Goal: Contribute content: Contribute content

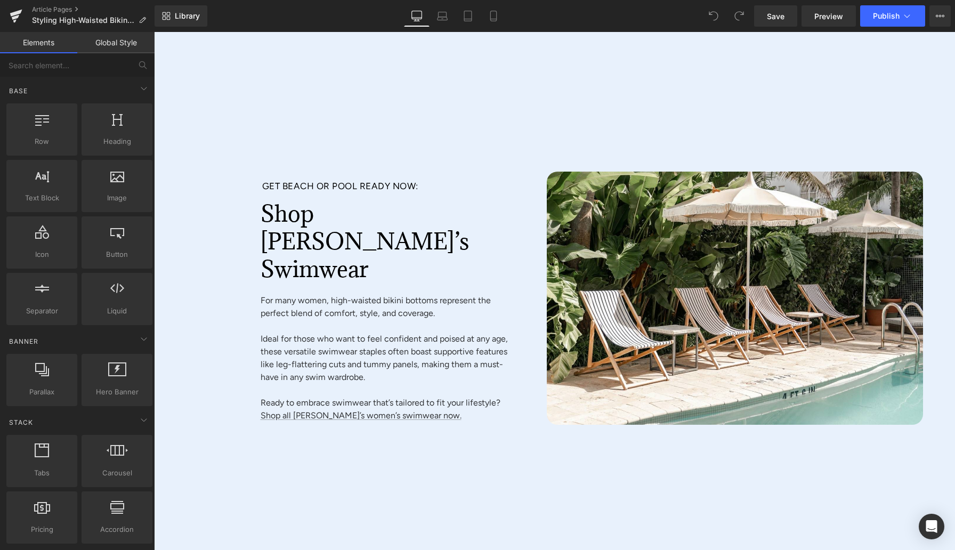
scroll to position [4646, 0]
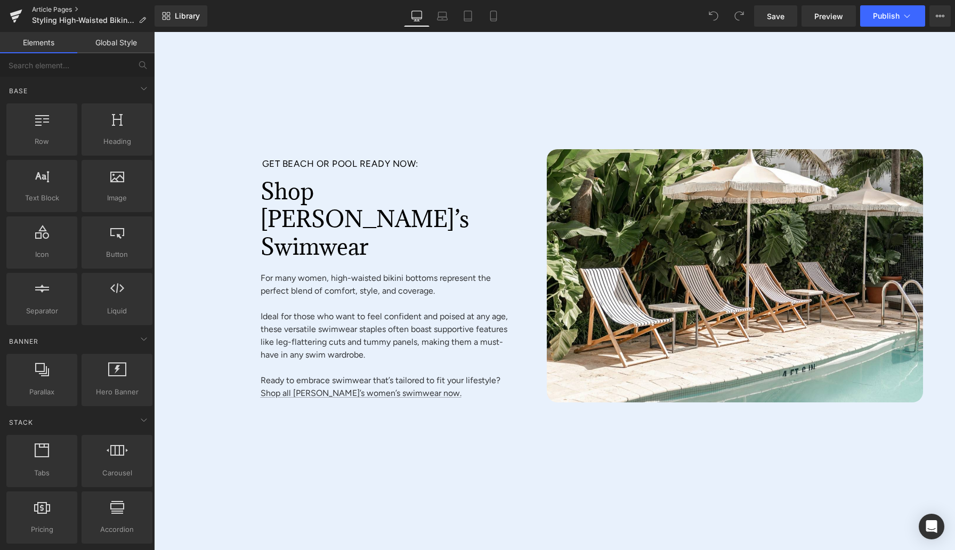
click at [60, 10] on link "Article Pages" at bounding box center [93, 9] width 123 height 9
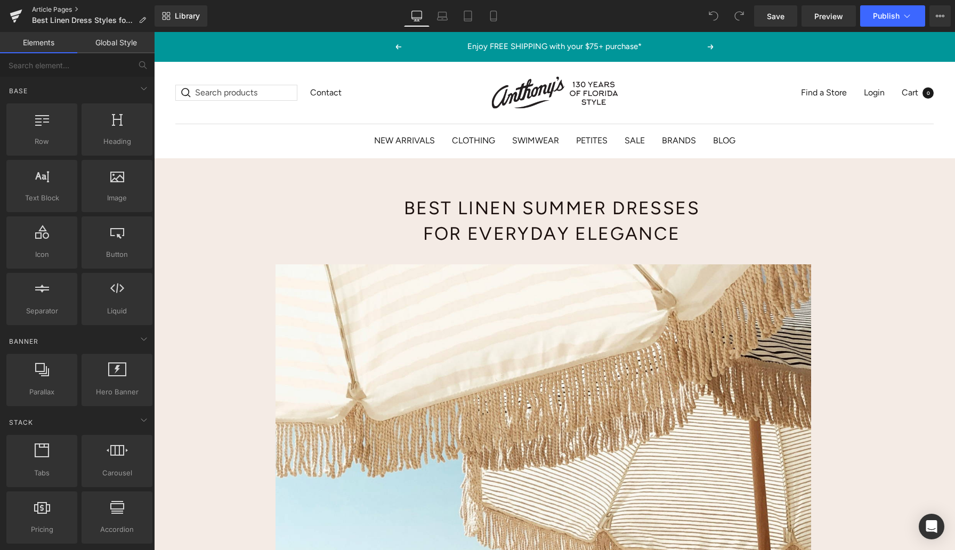
click at [75, 9] on link "Article Pages" at bounding box center [93, 9] width 123 height 9
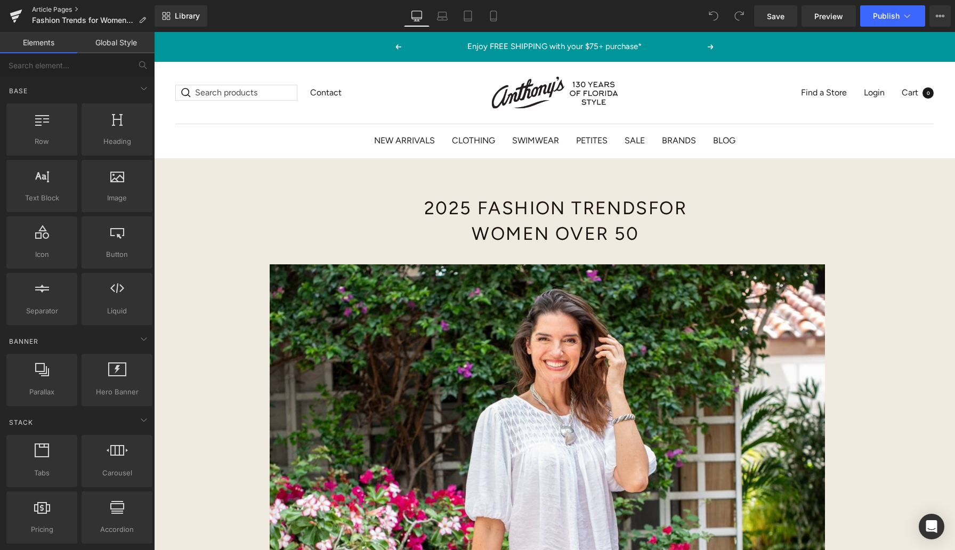
click at [70, 9] on link "Article Pages" at bounding box center [93, 9] width 123 height 9
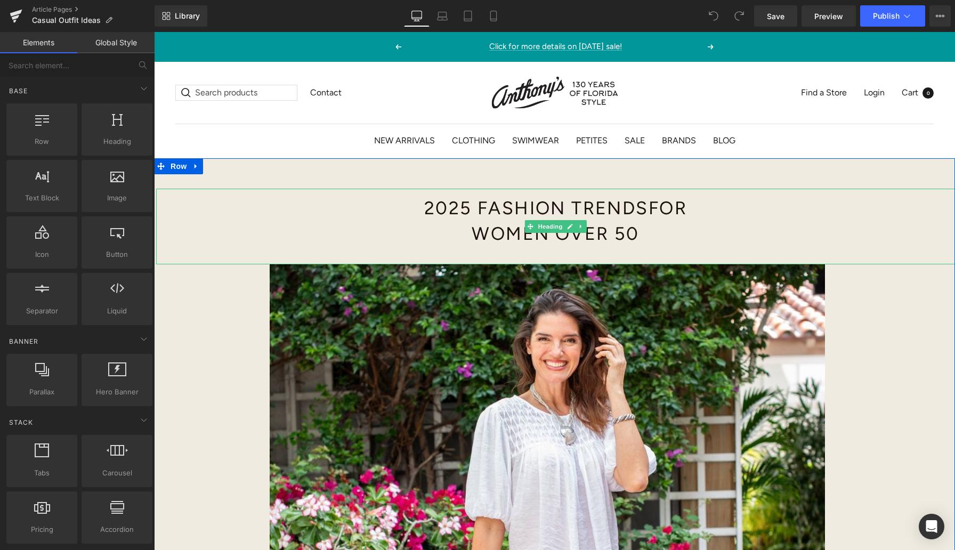
click at [525, 214] on h1 "2025 Fashion Trends for Women Over 50" at bounding box center [556, 221] width 485 height 51
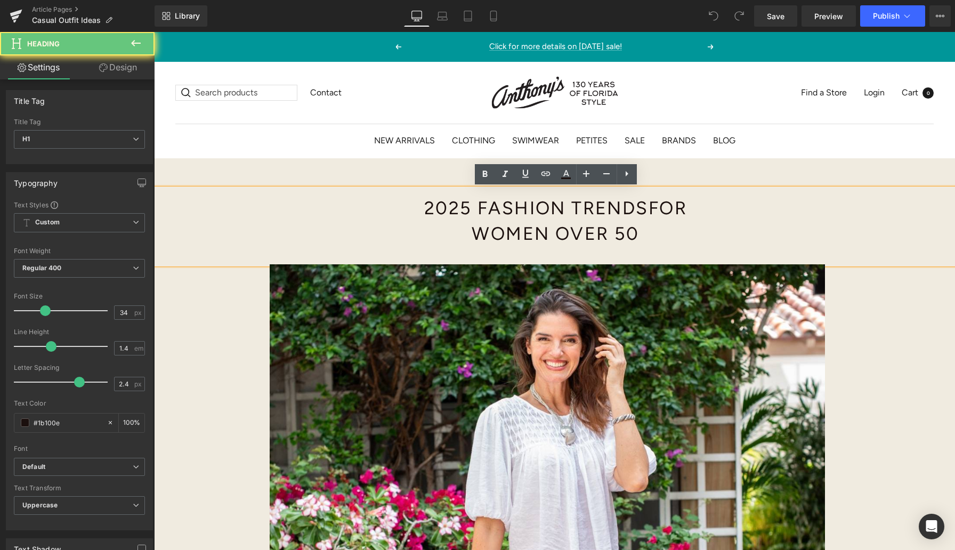
click at [525, 214] on h1 "2025 Fashion Trends for Women Over 50" at bounding box center [556, 221] width 485 height 51
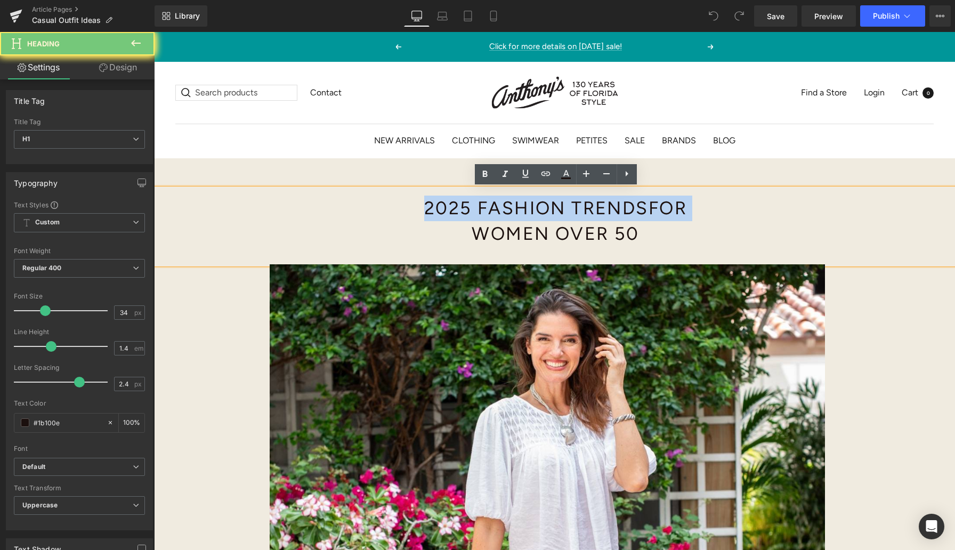
click at [525, 214] on h1 "2025 Fashion Trends for Women Over 50" at bounding box center [556, 221] width 485 height 51
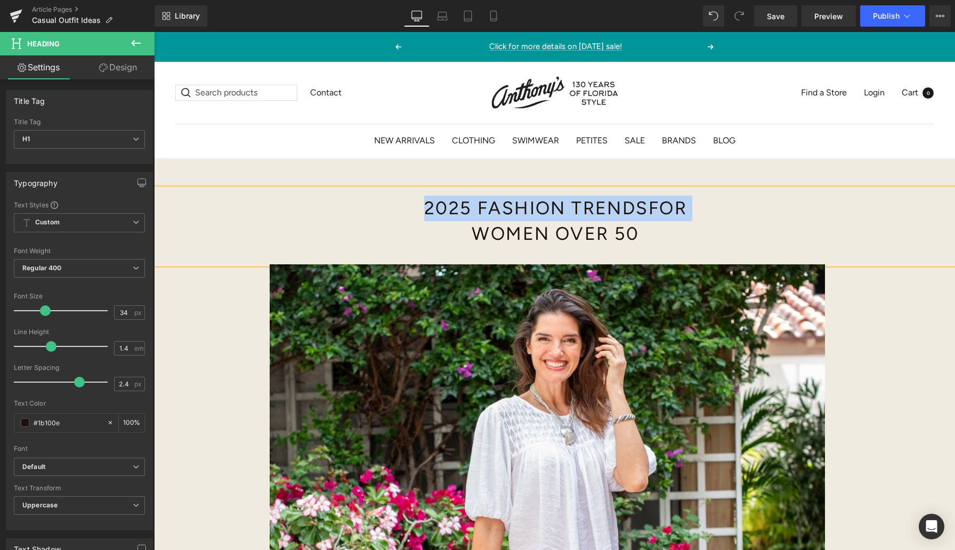
paste div
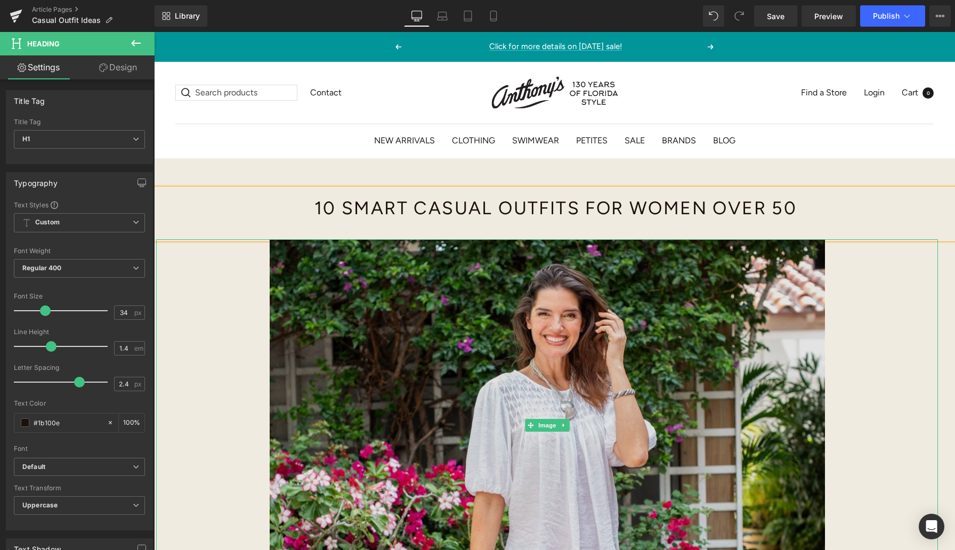
click at [203, 339] on img at bounding box center [547, 425] width 782 height 372
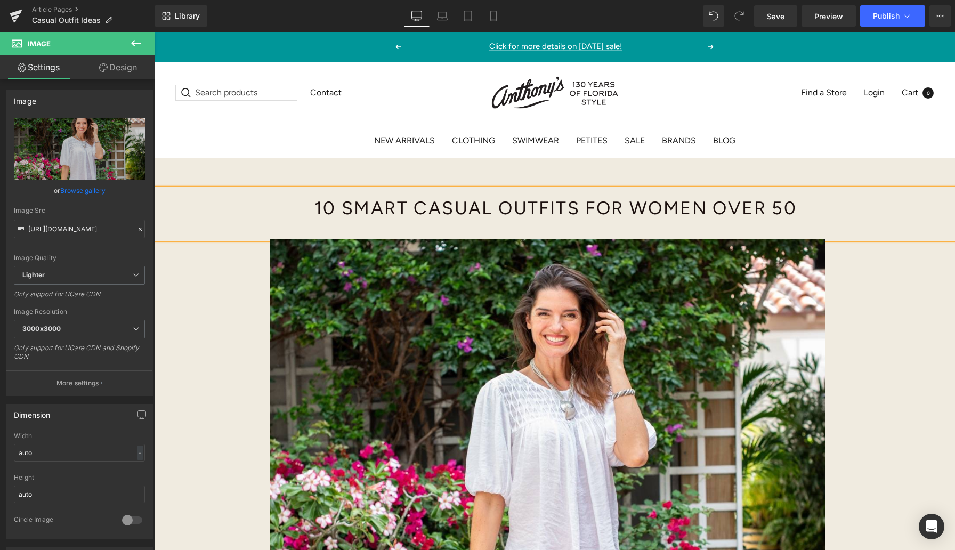
click at [209, 162] on div "10 Smart Casual Outfits for Women Over 50 Heading Image Diamond Pintuck Puffed …" at bounding box center [554, 451] width 801 height 587
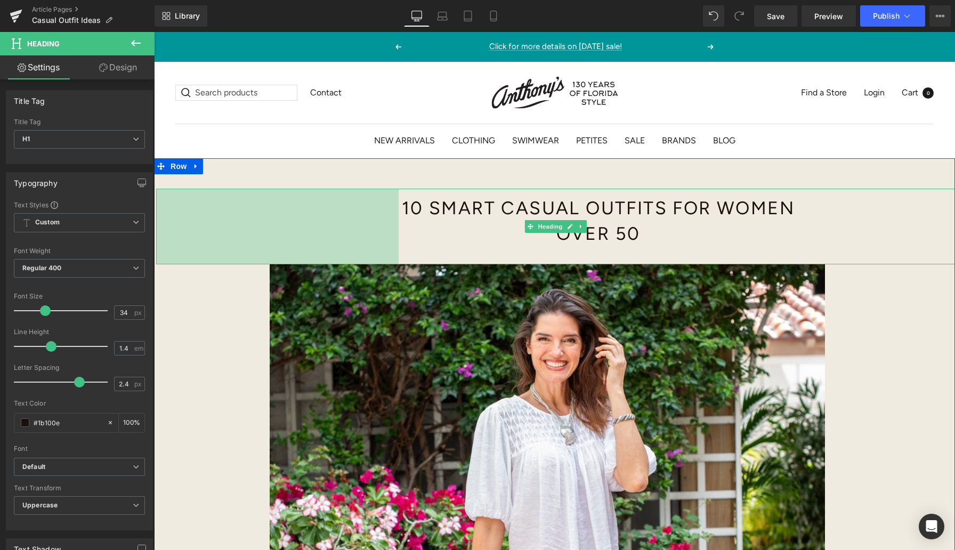
drag, startPoint x: 157, startPoint y: 231, endPoint x: 242, endPoint y: 239, distance: 85.2
click at [243, 241] on div "455px" at bounding box center [277, 227] width 243 height 76
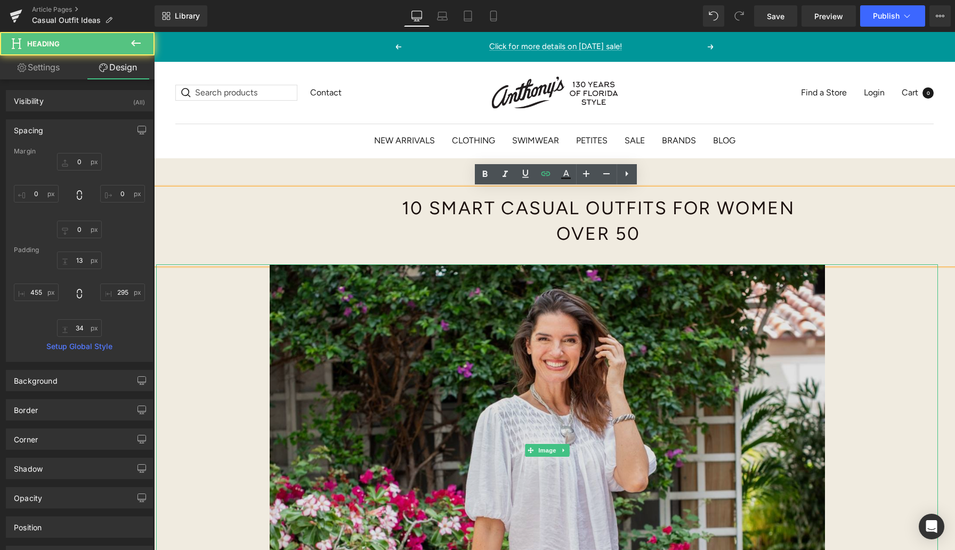
click at [246, 301] on img at bounding box center [547, 450] width 782 height 372
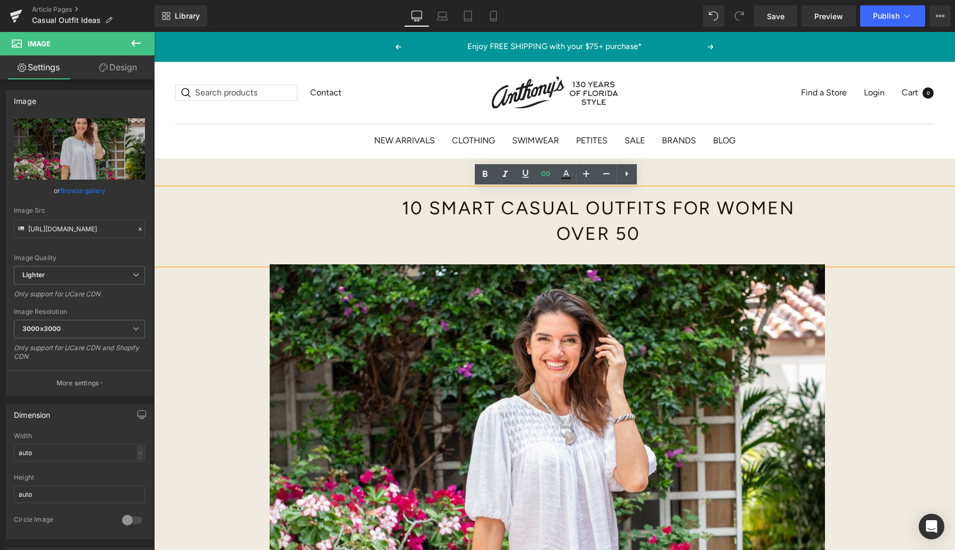
click at [938, 174] on div "10 Smart Casual Outfits for Women Over 50 Heading 455px Image Diamond Pintuck P…" at bounding box center [554, 464] width 801 height 612
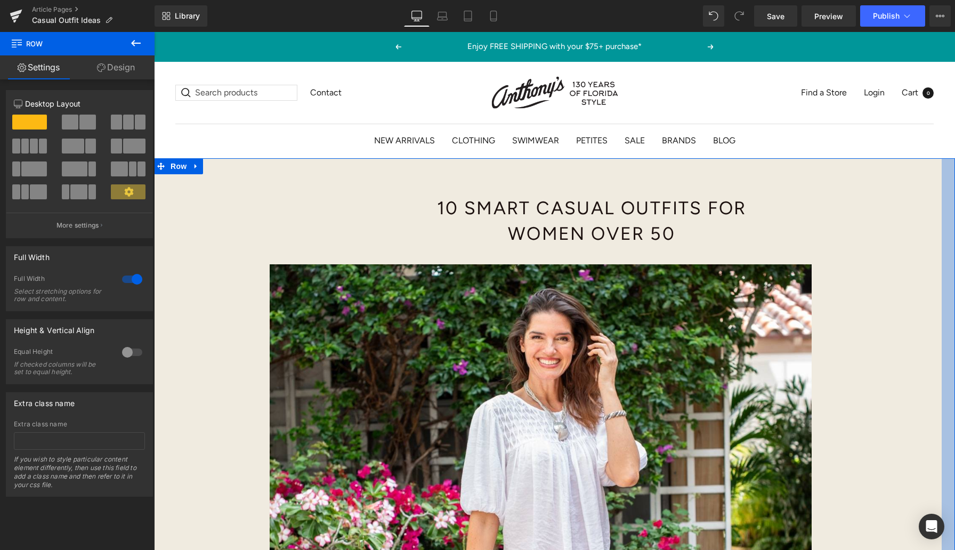
drag, startPoint x: 953, startPoint y: 224, endPoint x: 939, endPoint y: 225, distance: 13.9
click at [939, 225] on div "10 Smart Casual Outfits for Women Over 50 Heading 455px Image Diamond Pintuck P…" at bounding box center [554, 459] width 801 height 603
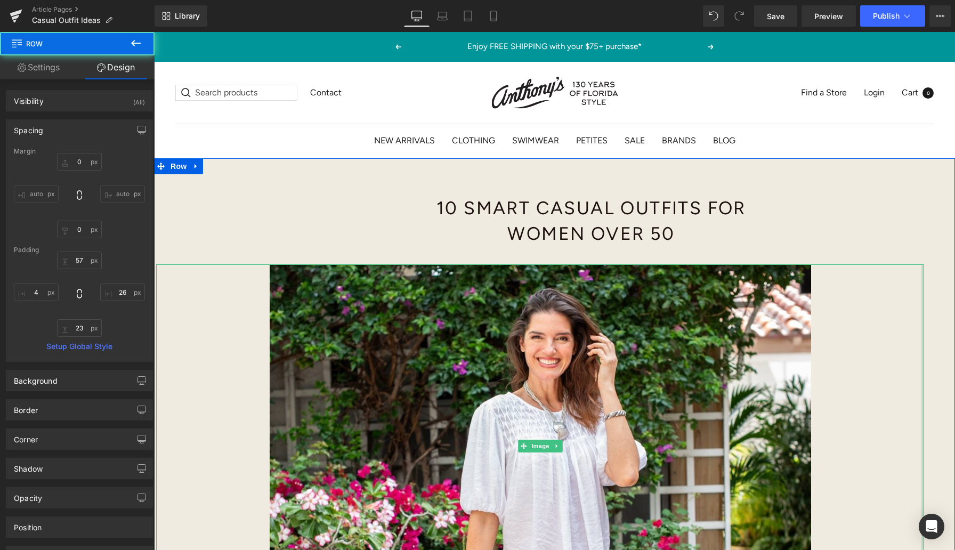
click at [922, 306] on div at bounding box center [923, 445] width 3 height 363
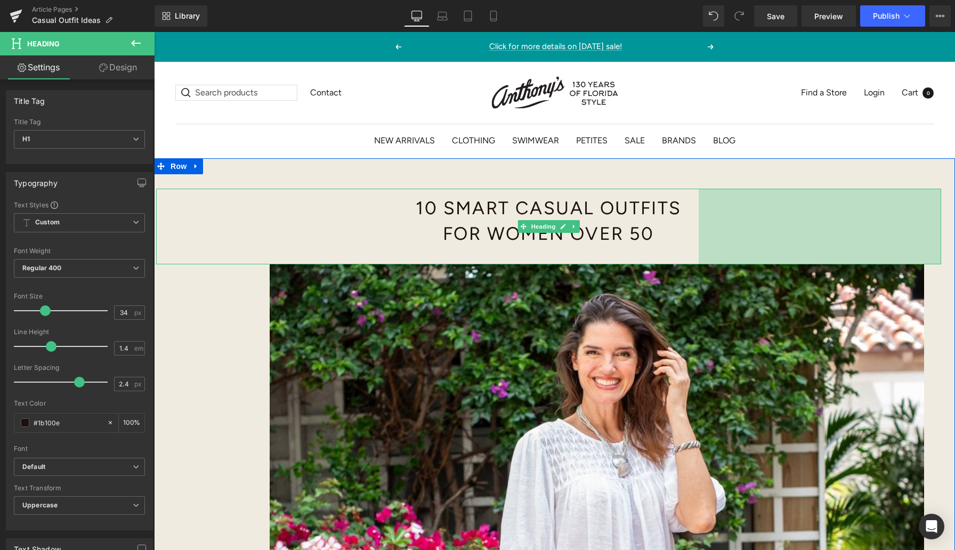
drag, startPoint x: 941, startPoint y: 221, endPoint x: 855, endPoint y: 231, distance: 86.4
click at [855, 231] on div "455px" at bounding box center [820, 227] width 243 height 76
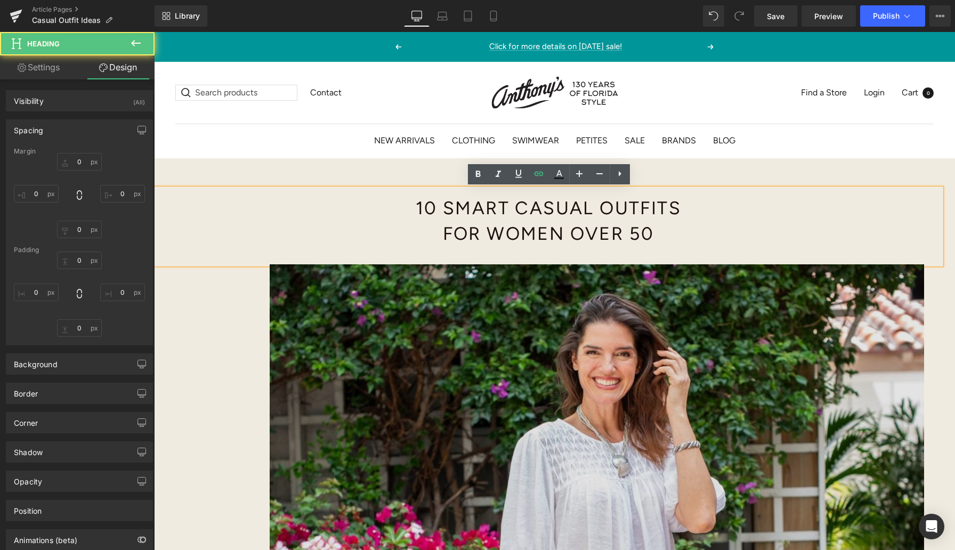
type input "0"
type input "13"
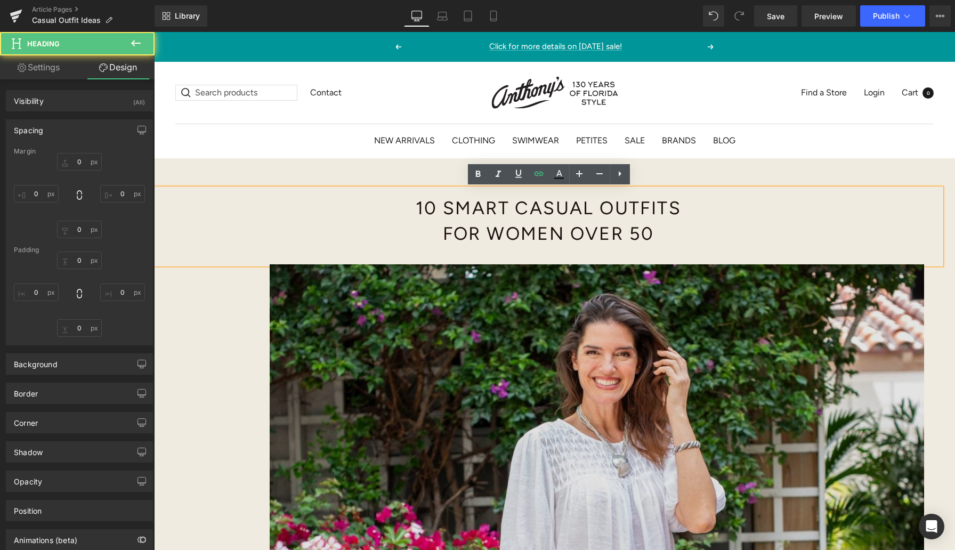
type input "456"
type input "34"
type input "455"
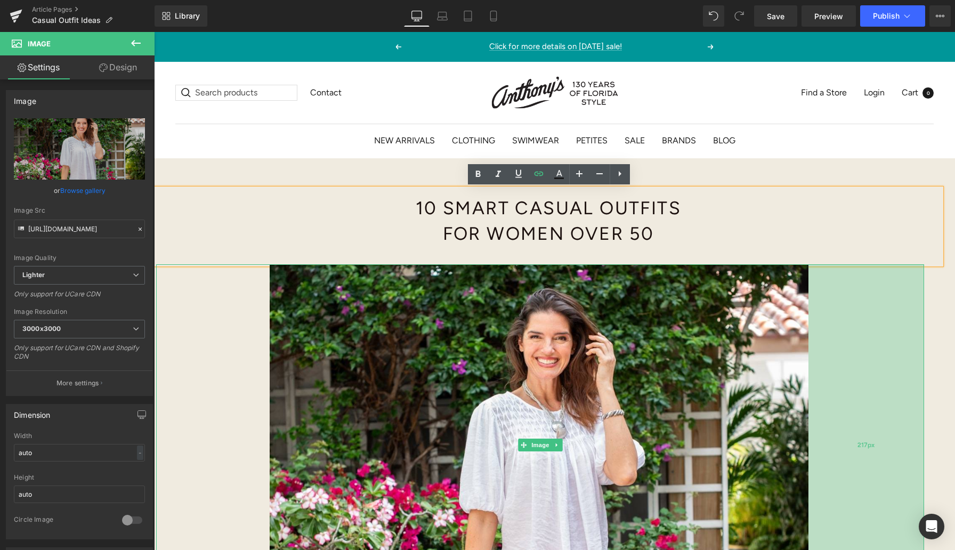
drag, startPoint x: 924, startPoint y: 338, endPoint x: 808, endPoint y: 348, distance: 116.1
click at [809, 348] on div "217px" at bounding box center [867, 445] width 116 height 362
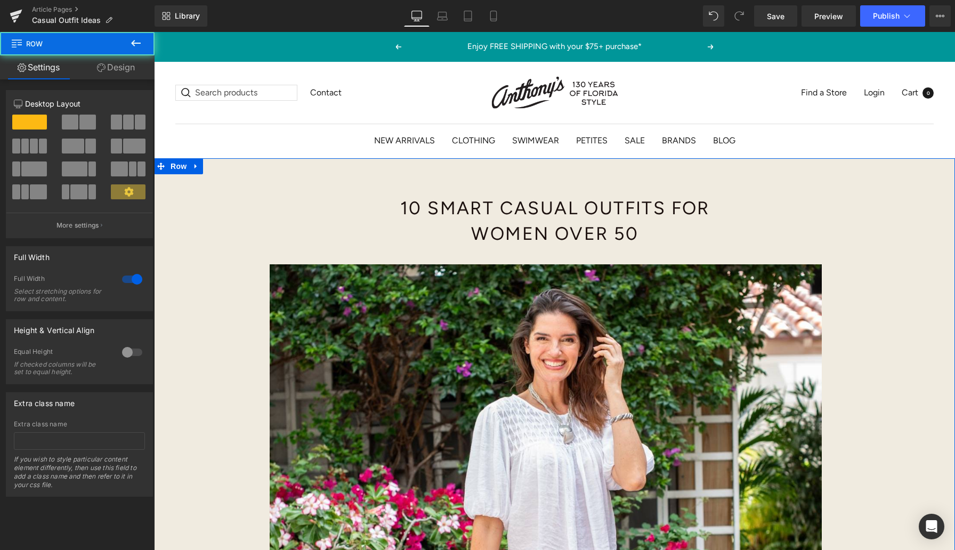
drag, startPoint x: 942, startPoint y: 277, endPoint x: 955, endPoint y: 279, distance: 13.4
click at [955, 279] on div at bounding box center [955, 463] width 1 height 610
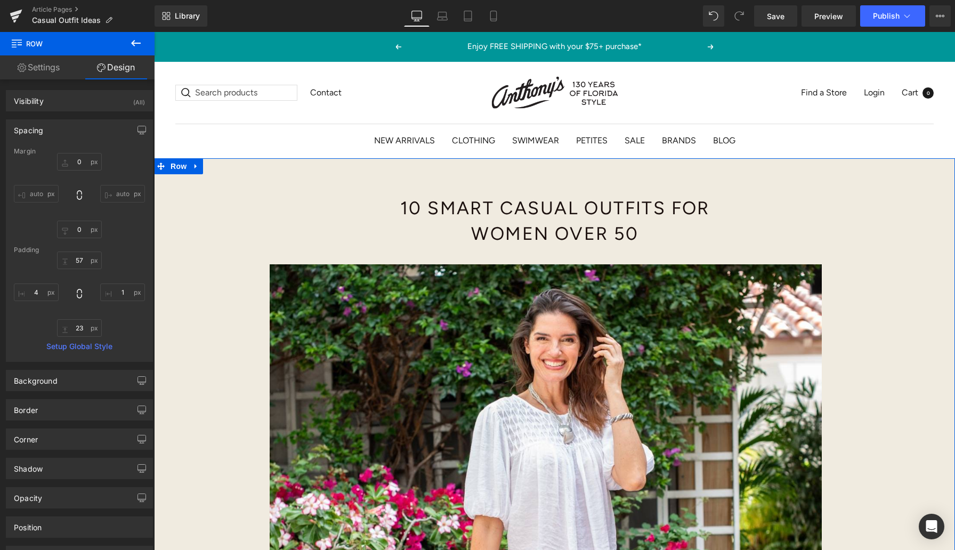
click at [955, 279] on div at bounding box center [955, 463] width 1 height 610
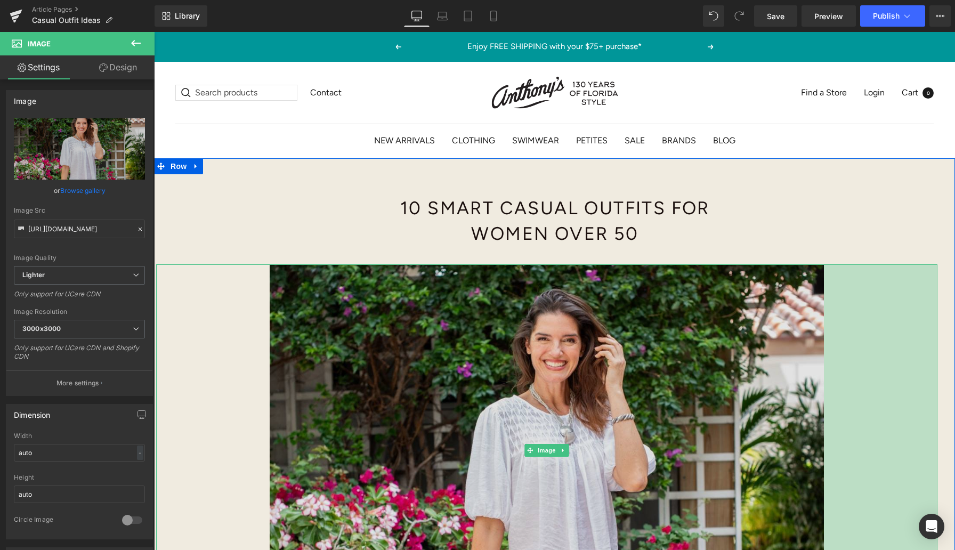
drag, startPoint x: 849, startPoint y: 390, endPoint x: 735, endPoint y: 396, distance: 113.8
click at [735, 396] on div "Image 213px" at bounding box center [547, 450] width 782 height 372
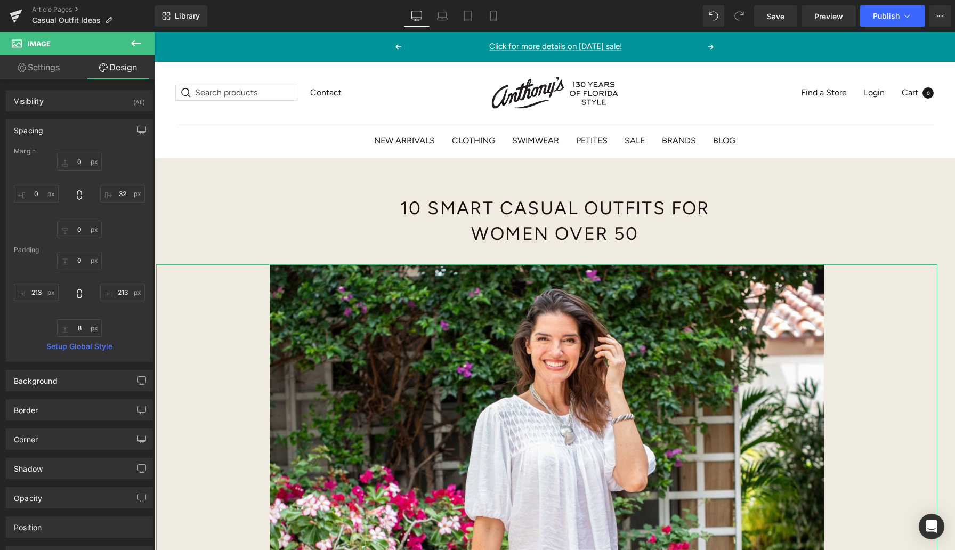
click at [49, 67] on link "Settings" at bounding box center [38, 67] width 77 height 24
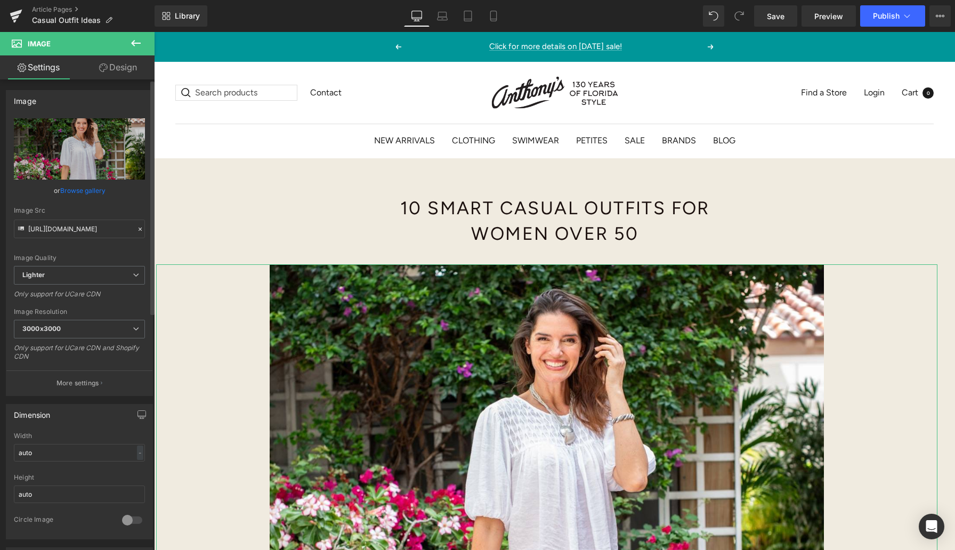
click at [98, 189] on link "Browse gallery" at bounding box center [82, 190] width 45 height 19
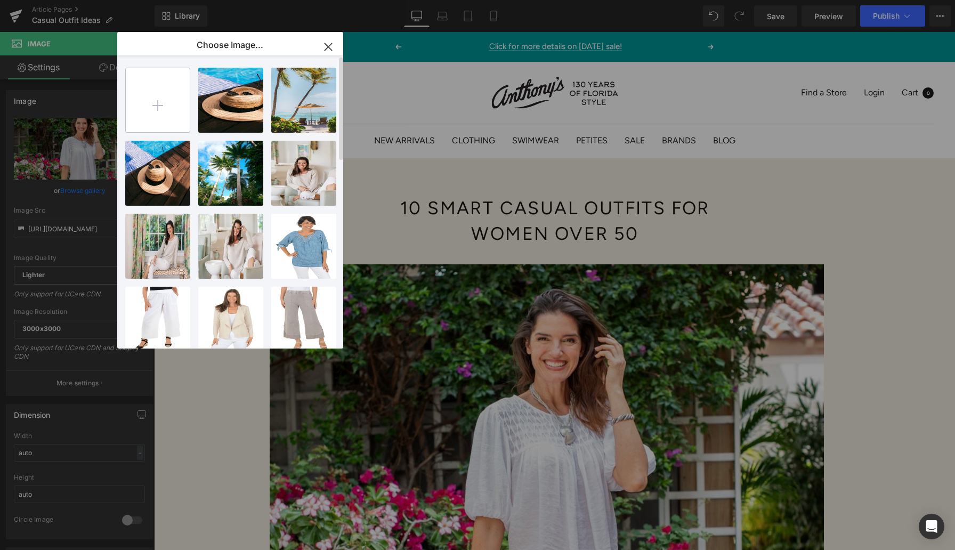
click at [165, 111] on input "file" at bounding box center [158, 100] width 64 height 64
type input "C:\fakepath\JessJane_KS11774_Multi_KnitTop_331875_KrazyLarry_P507A_Black_Pant_2…"
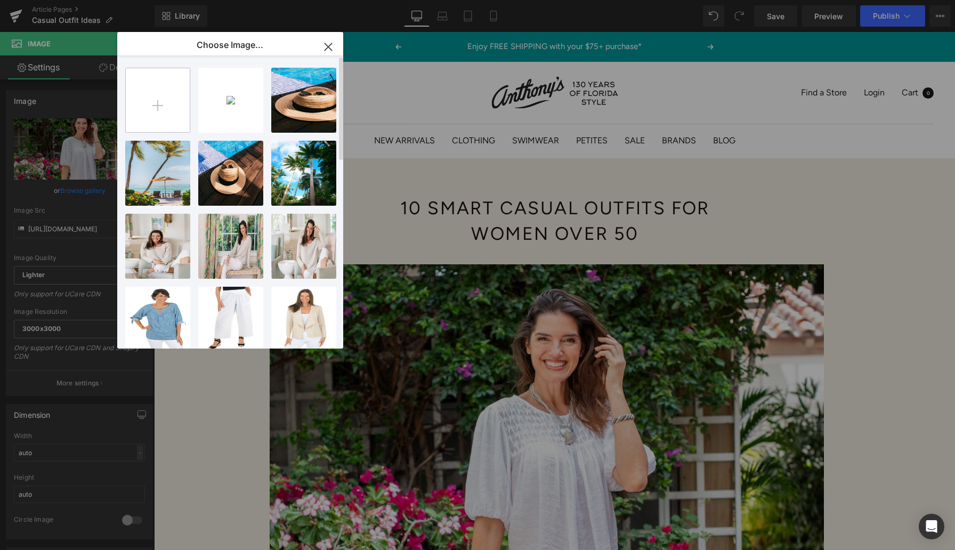
click at [157, 104] on input "file" at bounding box center [158, 100] width 64 height 64
type input "C:\fakepath\JessJane_KS11774_Multi_KnitTop_331875_KrazyLarry_P507A_Black_Pant_2…"
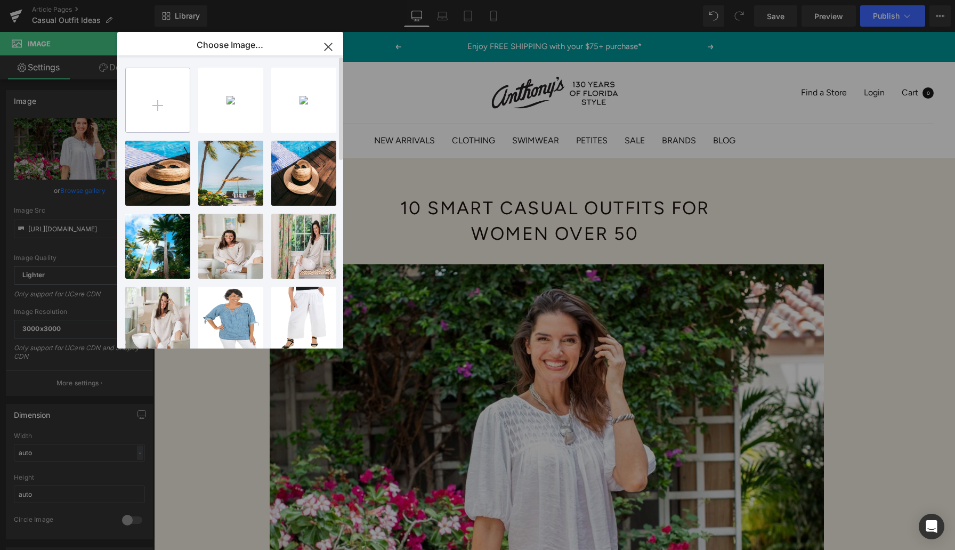
click at [158, 100] on input "file" at bounding box center [158, 100] width 64 height 64
type input "C:\fakepath\Parsley_25w218c6_blue_Knittop_331754_CMP_1438 Large.jpeg"
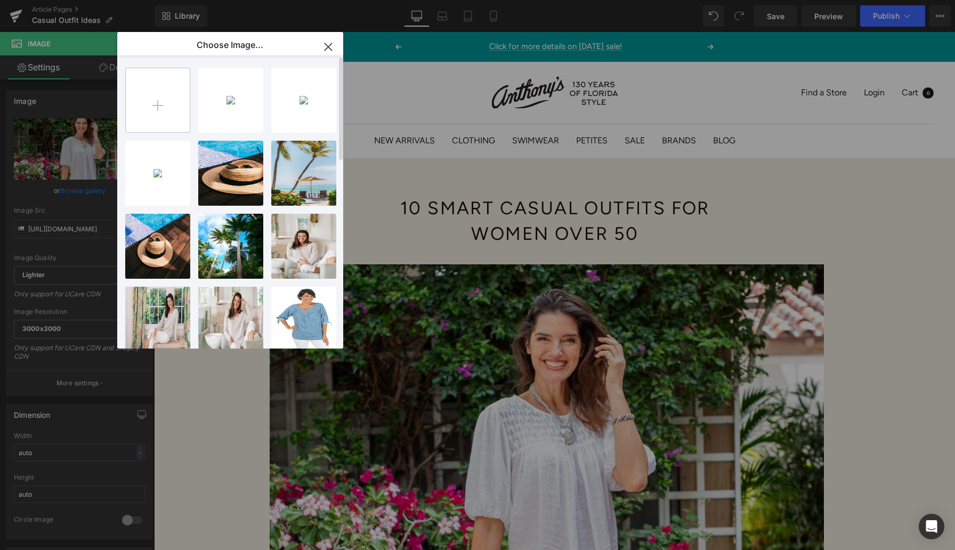
click at [163, 103] on input "file" at bounding box center [158, 100] width 64 height 64
type input "C:\fakepath\Parsley_25w218c6_blue_Knittop_331754_CMP_1499 Large.jpeg"
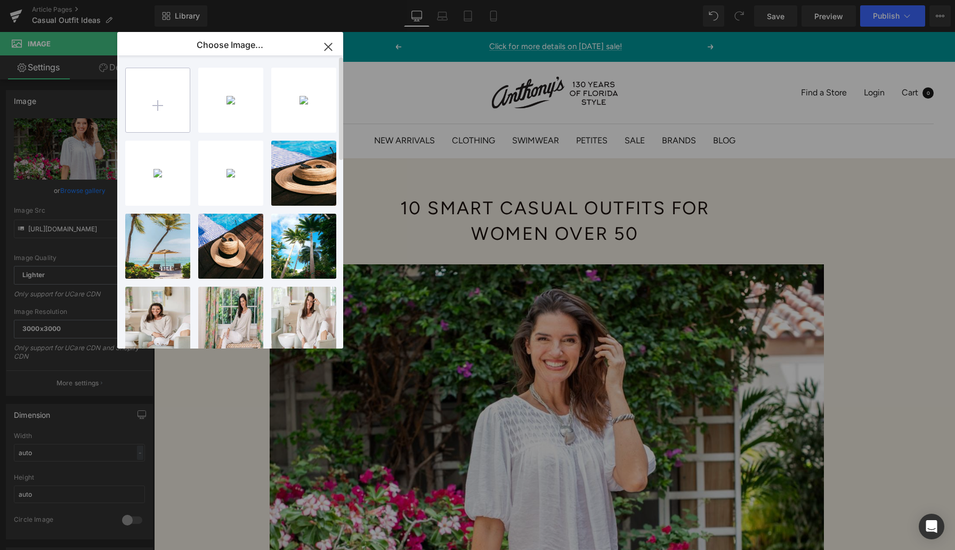
click at [175, 98] on input "file" at bounding box center [158, 100] width 64 height 64
type input "C:\fakepath\ARW_SPX0471DRSV_BlkSilver_KnotTop_334789_KR-0285.png"
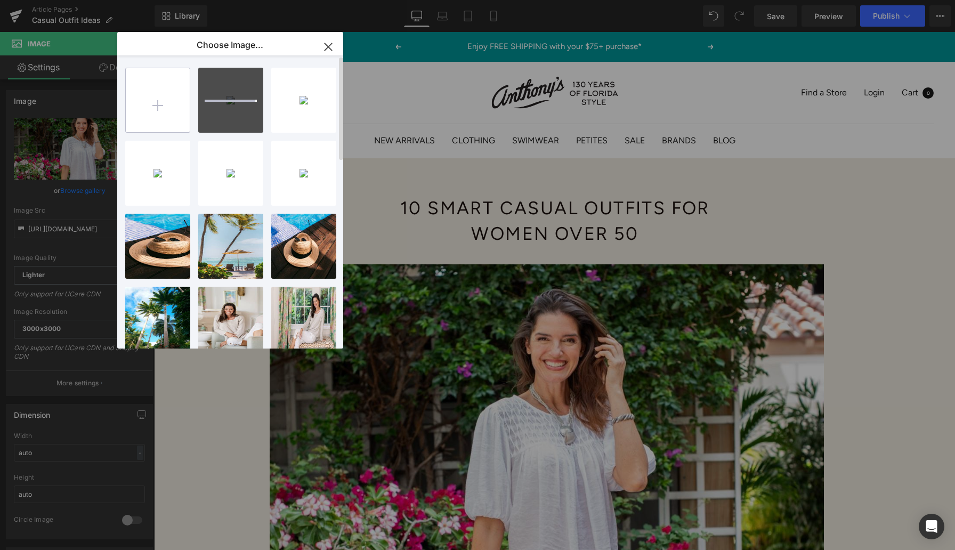
click at [161, 100] on input "file" at bounding box center [158, 100] width 64 height 64
type input "C:\fakepath\Charlieb_C2581Rr464Abl_Blue_Sweaters_331258_KQ-0597.png"
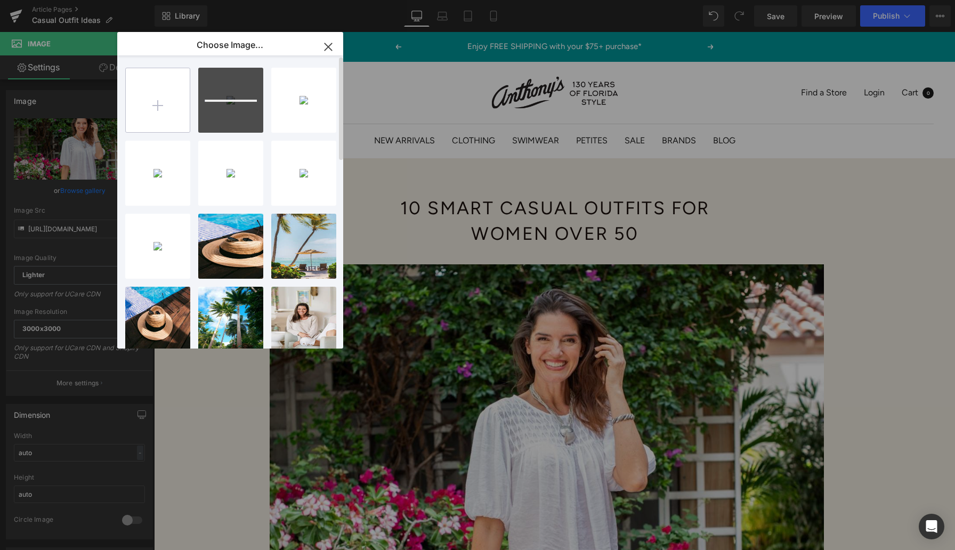
click at [157, 101] on input "file" at bounding box center [158, 100] width 64 height 64
type input "C:\fakepath\Charlieb_C2900645Bbke_Blackecru_Sweaters_331265_KQ-0634.png"
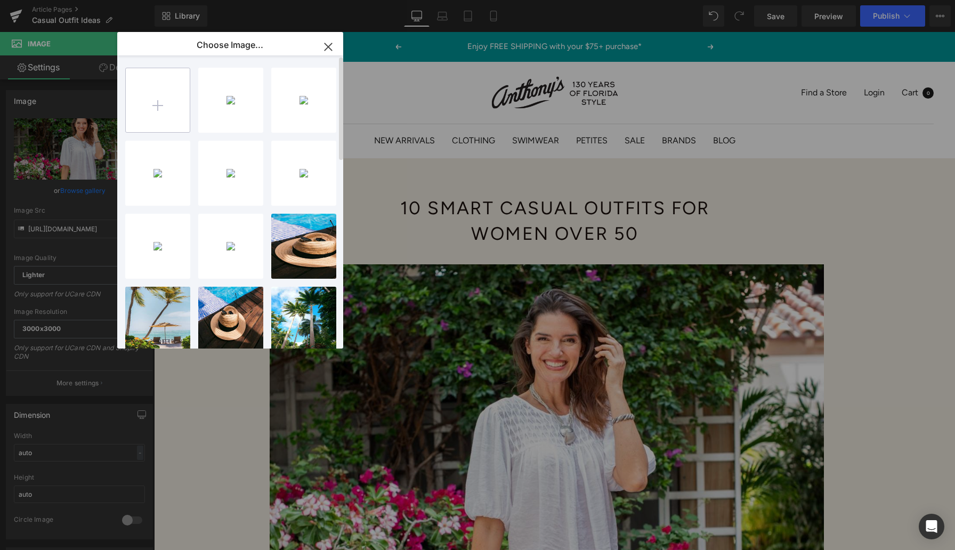
click at [152, 101] on input "file" at bounding box center [158, 100] width 64 height 64
type input "C:\fakepath\Cotton_Cld1543Slver_Silver_Anklepants_332760_KR-0265.png"
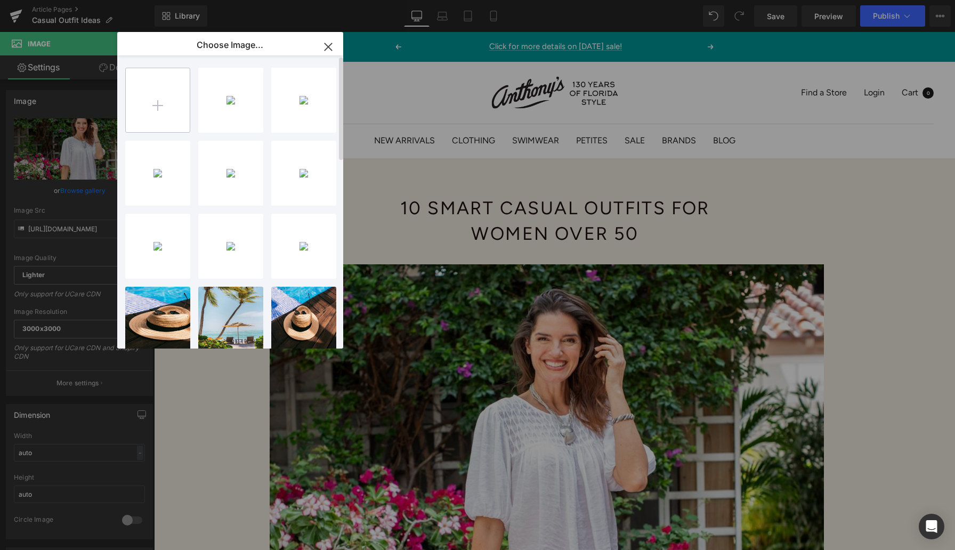
click at [163, 100] on input "file" at bounding box center [158, 100] width 64 height 64
type input "C:\fakepath\CottonConnection_LGI1442-24-BLK_Black_Legging_318992_IO-0020.png"
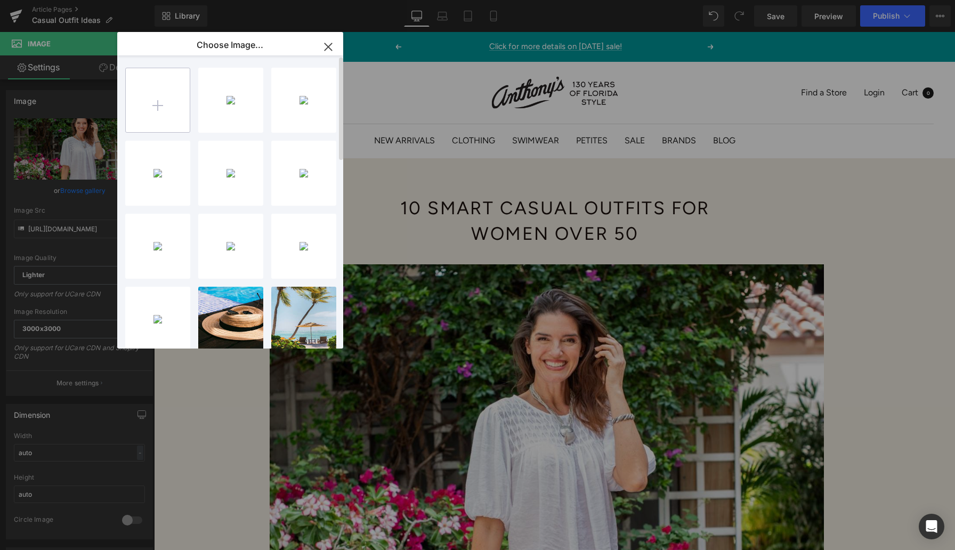
click at [152, 99] on input "file" at bounding box center [158, 100] width 64 height 64
type input "C:\fakepath\Escapebyhab_40603Denim_Denim_Knittops_331030_KP-0563.png"
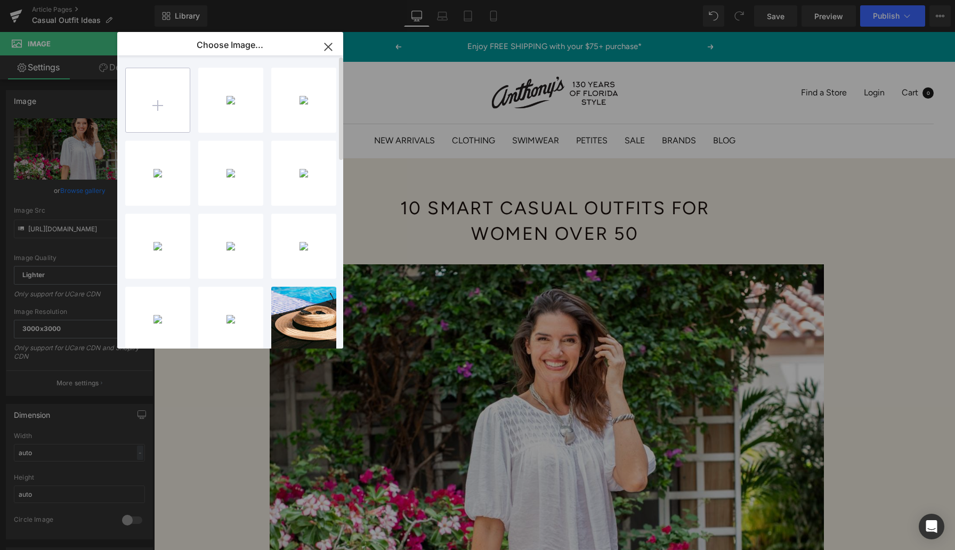
click at [162, 104] on input "file" at bounding box center [158, 100] width 64 height 64
type input "C:\fakepath\EscapeByHabitat_60003Dune_Dune_Shorts_320517_JG-0660.png"
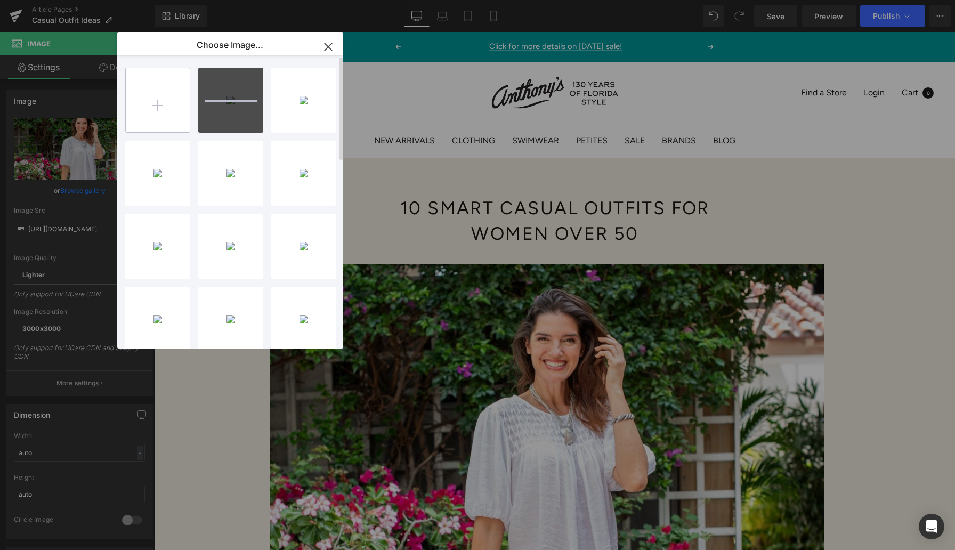
click at [152, 100] on input "file" at bounding box center [158, 100] width 64 height 64
type input "C:\fakepath\[PERSON_NAME]-and-Jane_M31_Denim_Legging_305071_GB-0476.png"
click at [156, 99] on input "file" at bounding box center [158, 100] width 64 height 64
type input "C:\fakepath\Jessandjane_M125Black_Black_AnklePant_325387_JS-0370.png"
click at [149, 104] on input "file" at bounding box center [158, 100] width 64 height 64
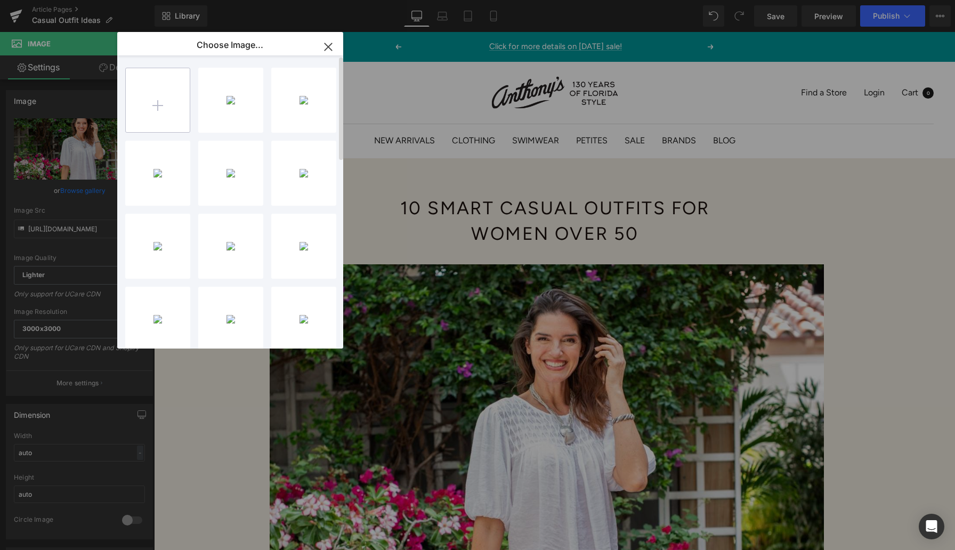
type input "C:\fakepath\Krazy-[PERSON_NAME]-Pant_P507_Pink_290198_DG-0396.png"
click at [157, 93] on input "file" at bounding box center [158, 100] width 64 height 64
type input "C:\fakepath\Krazy-Larry_P511_Black_Crop-Pant_304574_FY-0470_1105x.png"
click at [160, 102] on input "file" at bounding box center [158, 100] width 64 height 64
type input "C:\fakepath\KrazyLarry_P21_White_Pant_315220_HO-0587.png"
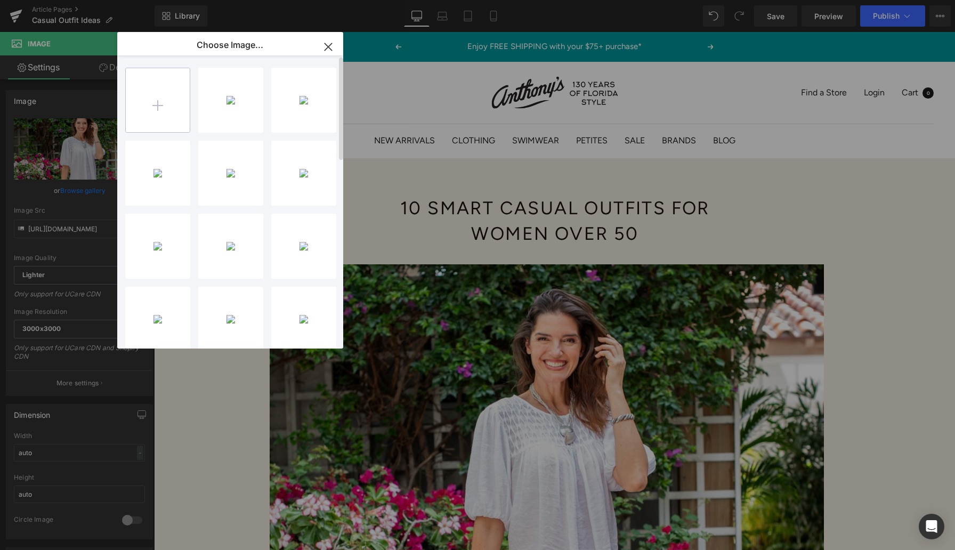
click at [160, 101] on input "file" at bounding box center [158, 100] width 64 height 64
type input "C:\fakepath\[PERSON_NAME]-Crenshaw_pant_black_P507_235709_E-0046_2a90f139-23b8-…"
click at [159, 104] on input "file" at bounding box center [158, 100] width 64 height 64
type input "C:\fakepath\Luxology_Y95921538Wht_White_Dresses_331636_KQ-0015.png"
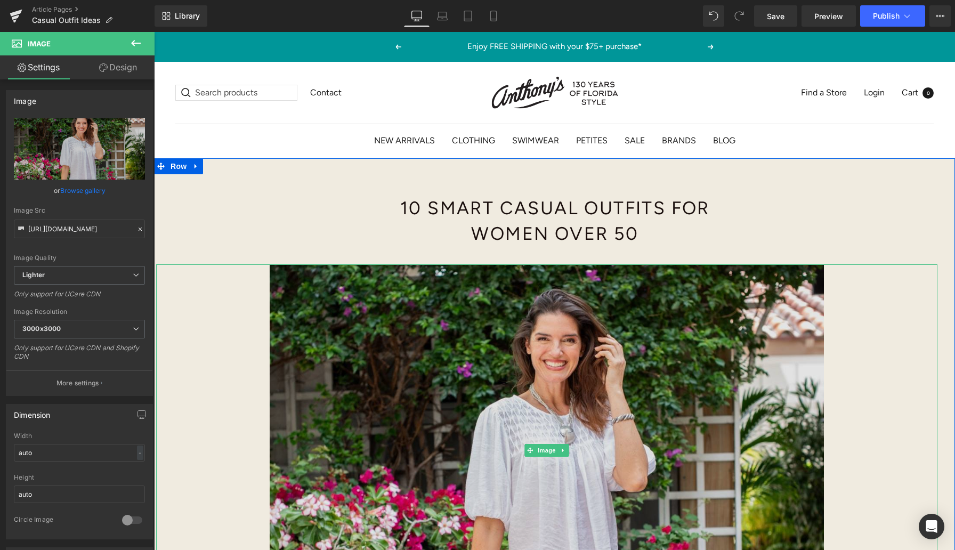
click at [495, 377] on img at bounding box center [547, 450] width 782 height 372
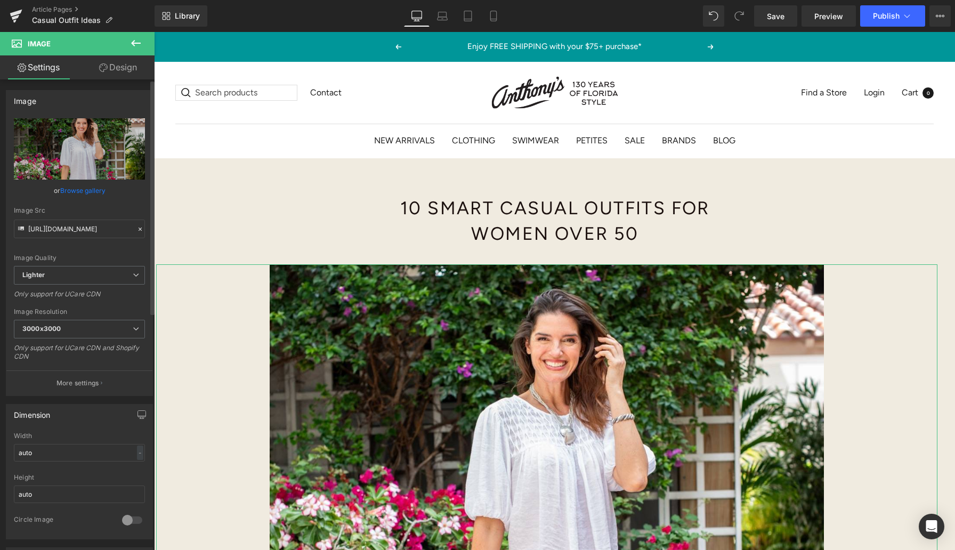
click at [79, 189] on link "Browse gallery" at bounding box center [82, 190] width 45 height 19
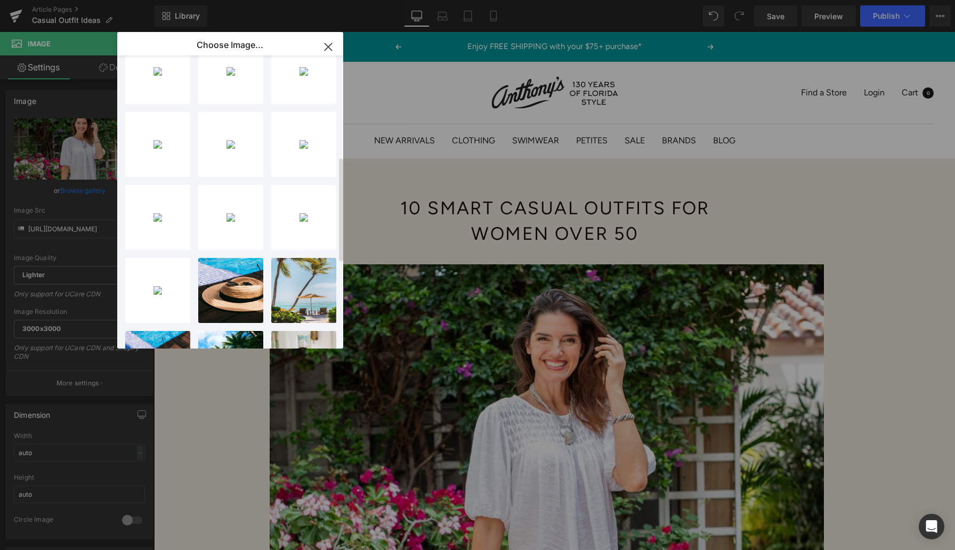
scroll to position [317, 0]
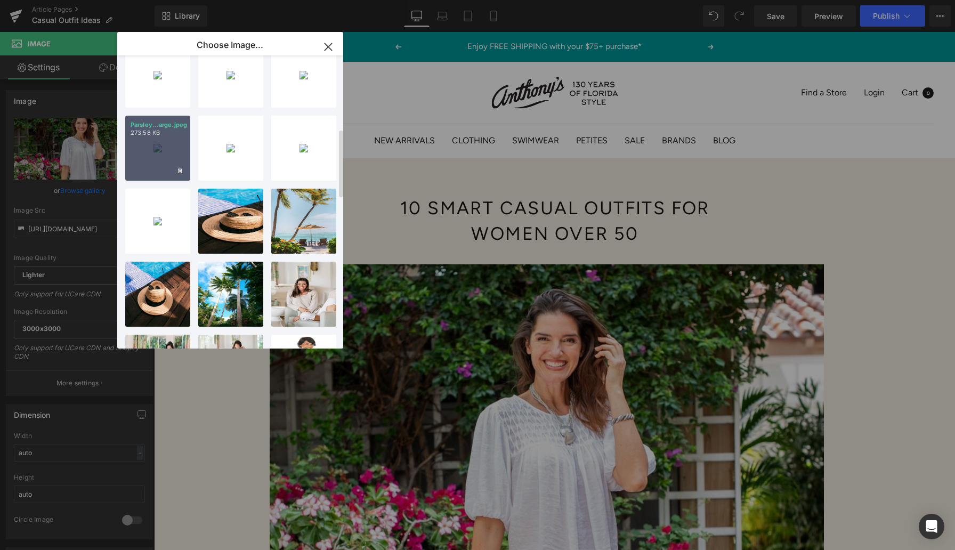
drag, startPoint x: 156, startPoint y: 144, endPoint x: 1, endPoint y: 112, distance: 157.9
click at [156, 144] on div "Parsley...arge.jpeg 273.58 KB" at bounding box center [157, 148] width 65 height 65
type input "[URL][DOMAIN_NAME]"
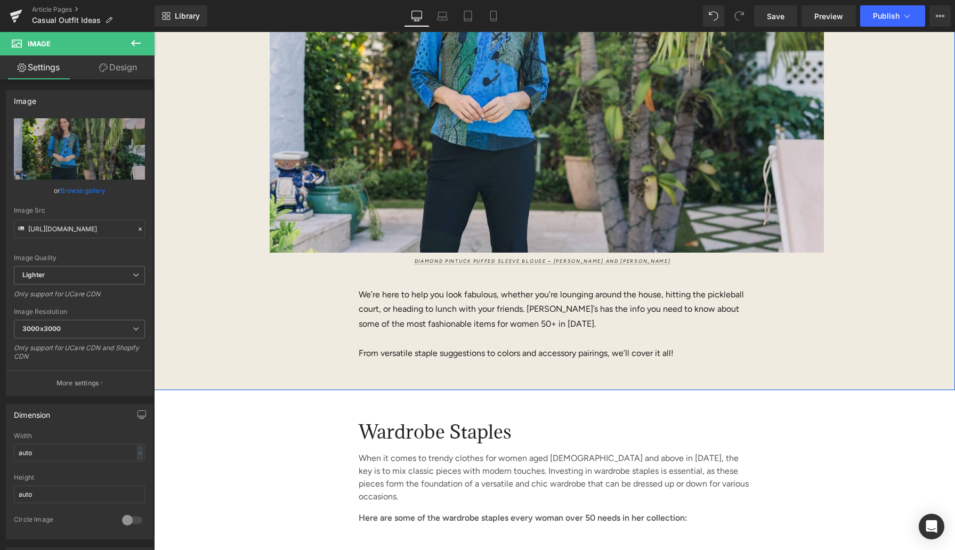
scroll to position [390, 0]
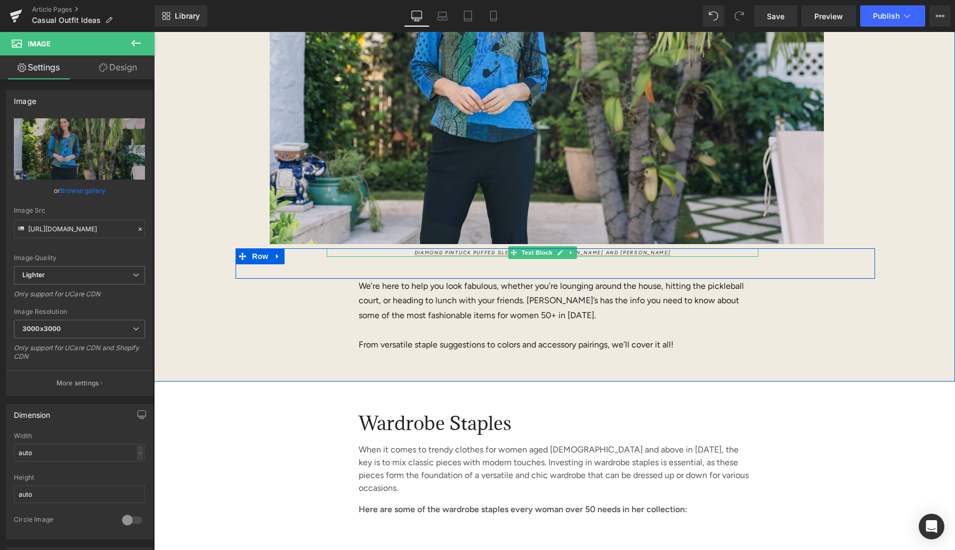
click at [650, 252] on p "Diamond Pintuck Puffed Sleeve Blouse – [PERSON_NAME] AND [PERSON_NAME]" at bounding box center [543, 252] width 432 height 9
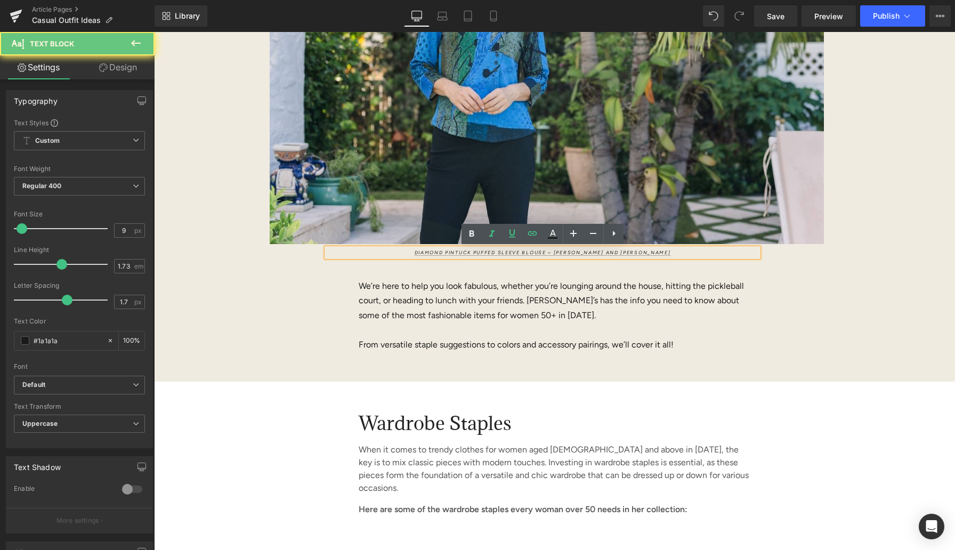
click at [650, 252] on p "Diamond Pintuck Puffed Sleeve Blouse – [PERSON_NAME] AND [PERSON_NAME]" at bounding box center [543, 252] width 432 height 9
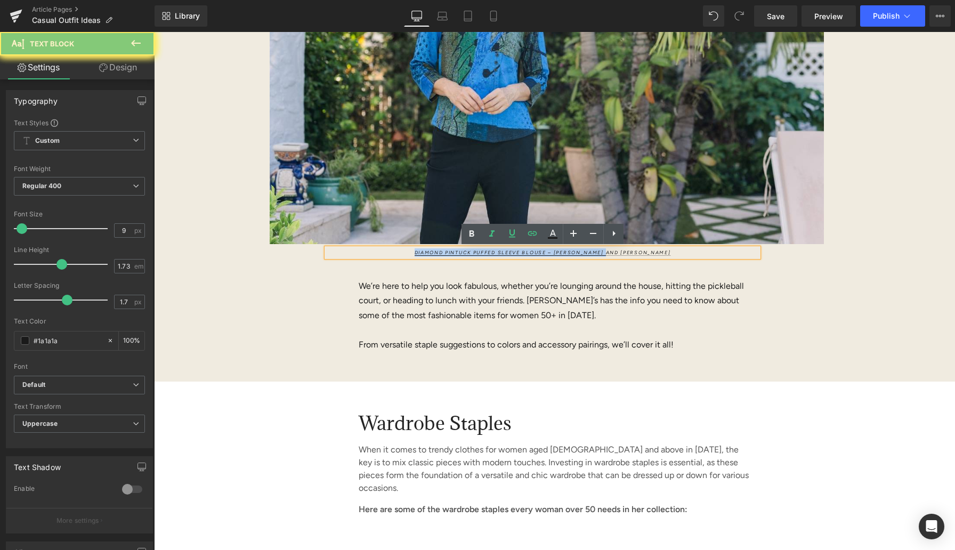
click at [650, 252] on p "Diamond Pintuck Puffed Sleeve Blouse – [PERSON_NAME] AND [PERSON_NAME]" at bounding box center [543, 252] width 432 height 9
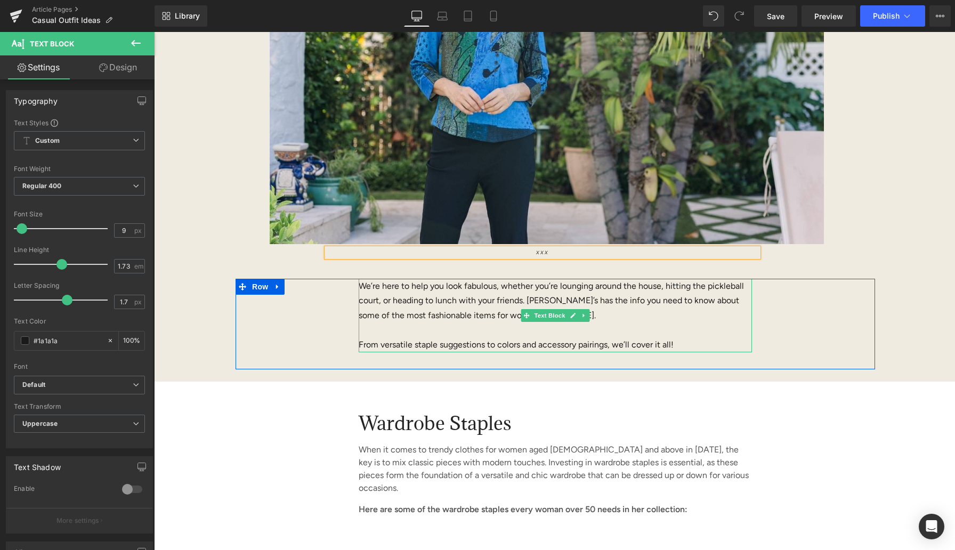
click at [413, 306] on p "We’re here to help you look fabulous, whether you’re lounging around the house,…" at bounding box center [556, 301] width 394 height 44
click at [413, 305] on p "We’re here to help you look fabulous, whether you’re lounging around the house,…" at bounding box center [556, 301] width 394 height 44
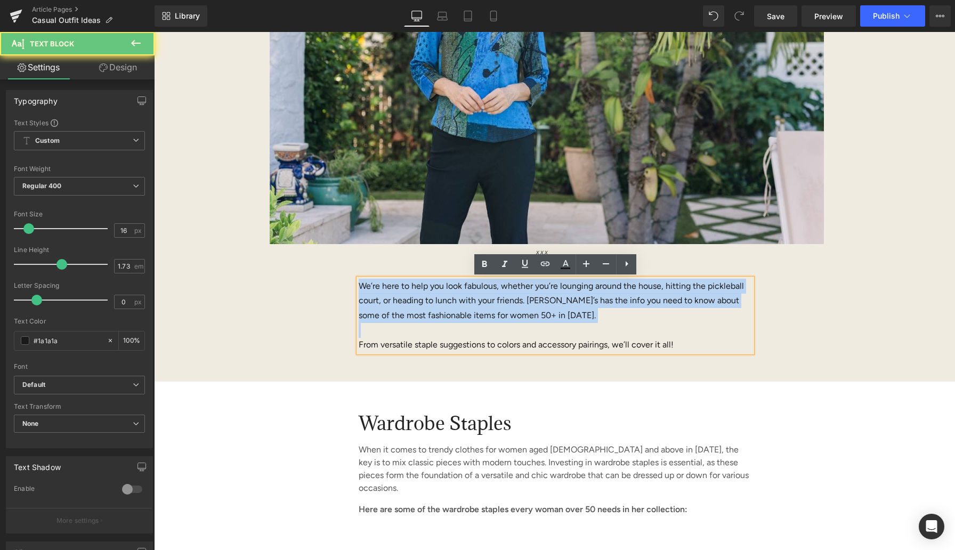
click at [413, 305] on p "We’re here to help you look fabulous, whether you’re lounging around the house,…" at bounding box center [556, 301] width 394 height 44
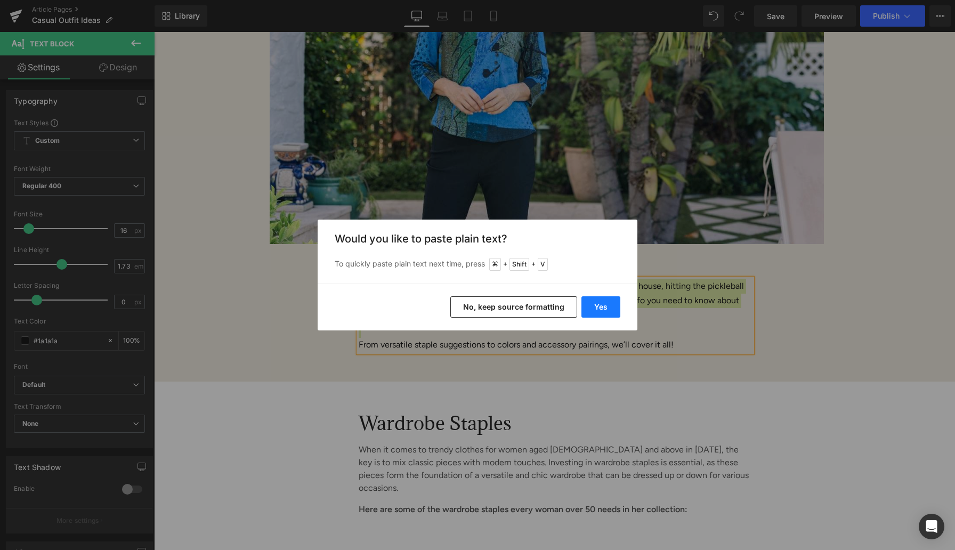
drag, startPoint x: 612, startPoint y: 307, endPoint x: 459, endPoint y: 275, distance: 156.9
click at [612, 307] on button "Yes" at bounding box center [601, 306] width 39 height 21
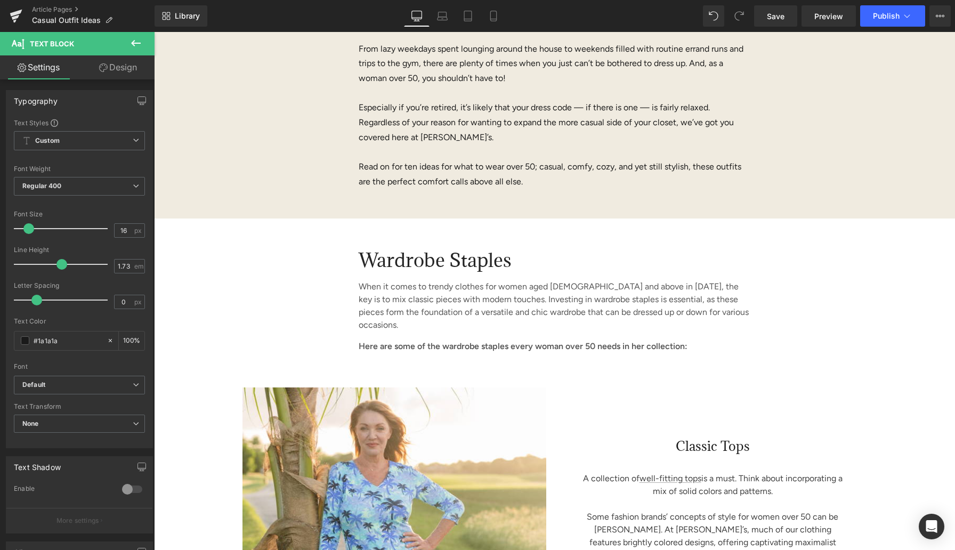
scroll to position [635, 0]
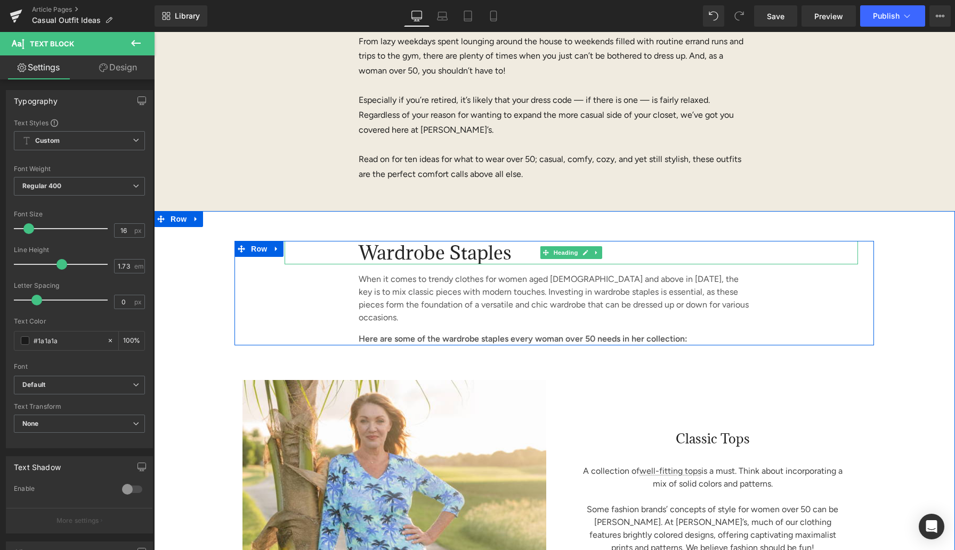
click at [394, 253] on span "Wardrobe Staples" at bounding box center [435, 252] width 153 height 25
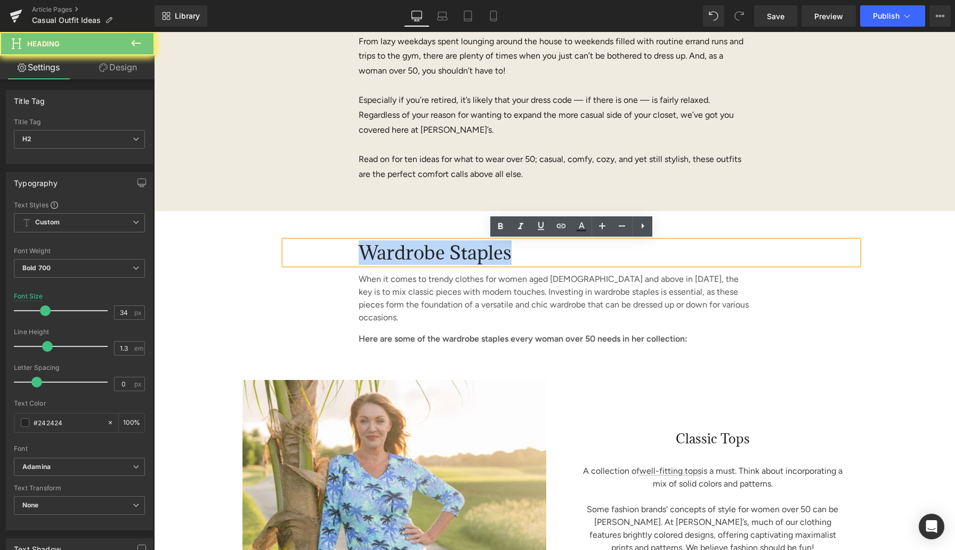
click at [394, 253] on span "Wardrobe Staples" at bounding box center [435, 252] width 153 height 25
paste div
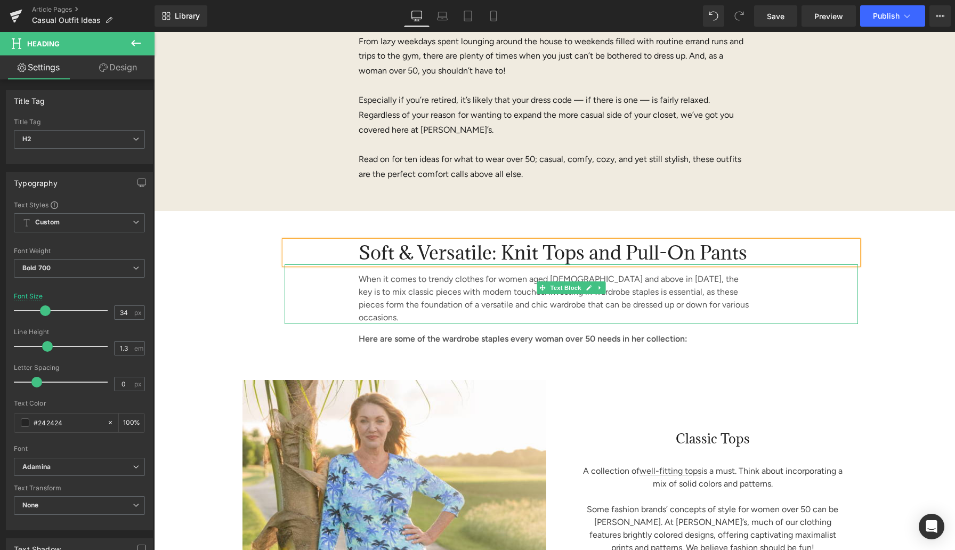
scroll to position [670, 0]
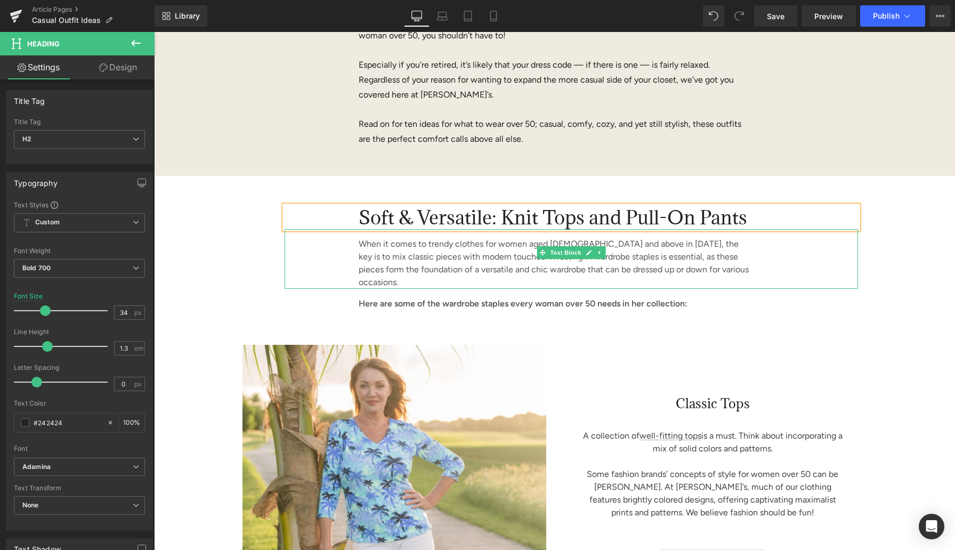
click at [397, 260] on p "When it comes to trendy clothes for women aged [DEMOGRAPHIC_DATA] and above in …" at bounding box center [555, 263] width 392 height 51
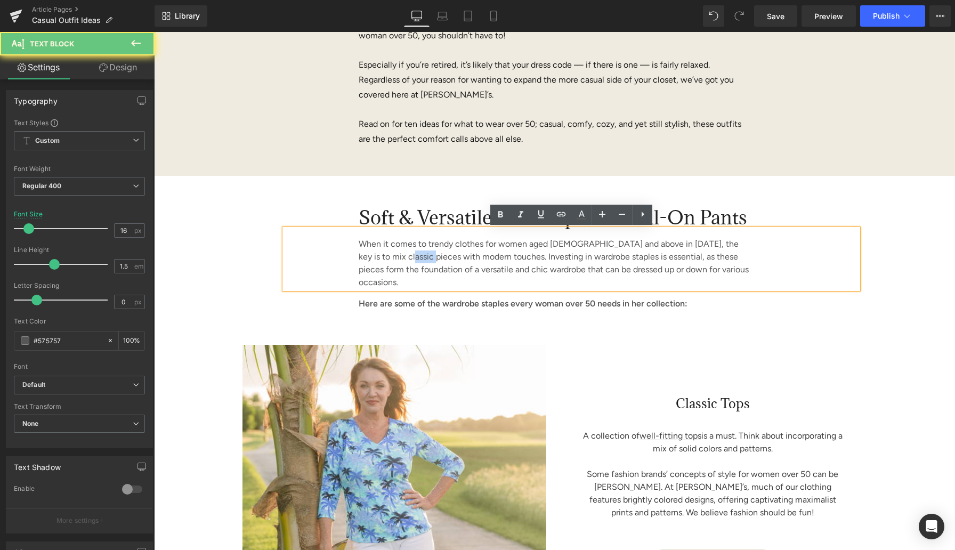
click at [397, 260] on p "When it comes to trendy clothes for women aged [DEMOGRAPHIC_DATA] and above in …" at bounding box center [555, 263] width 392 height 51
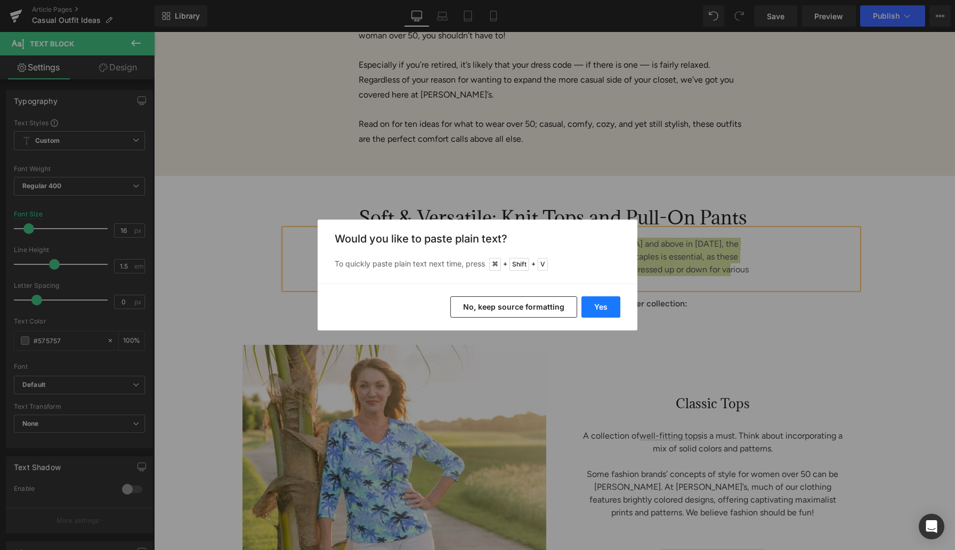
click at [609, 304] on button "Yes" at bounding box center [601, 306] width 39 height 21
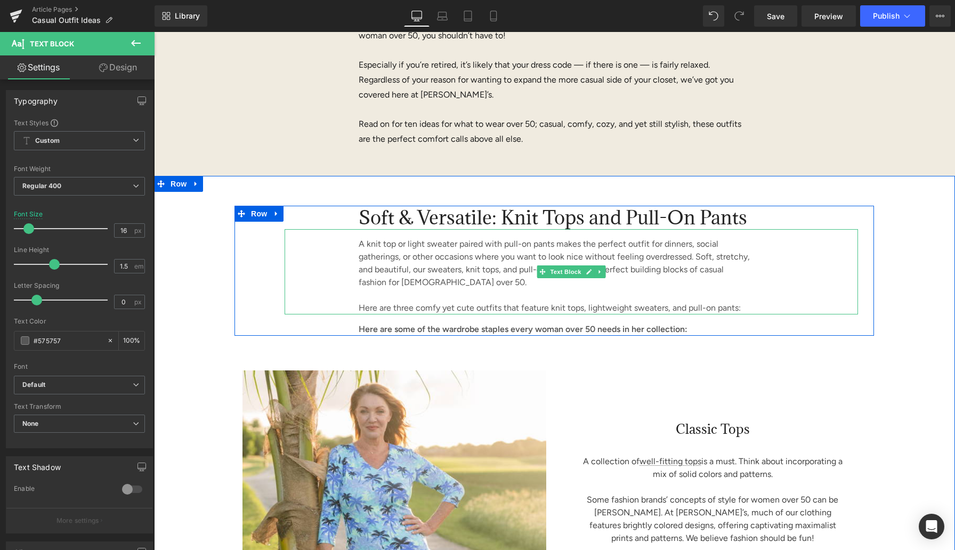
drag, startPoint x: 352, startPoint y: 304, endPoint x: 756, endPoint y: 303, distance: 403.6
click at [756, 307] on div "A knit top or light sweater paired with pull-on pants makes the perfect outfit …" at bounding box center [572, 271] width 574 height 85
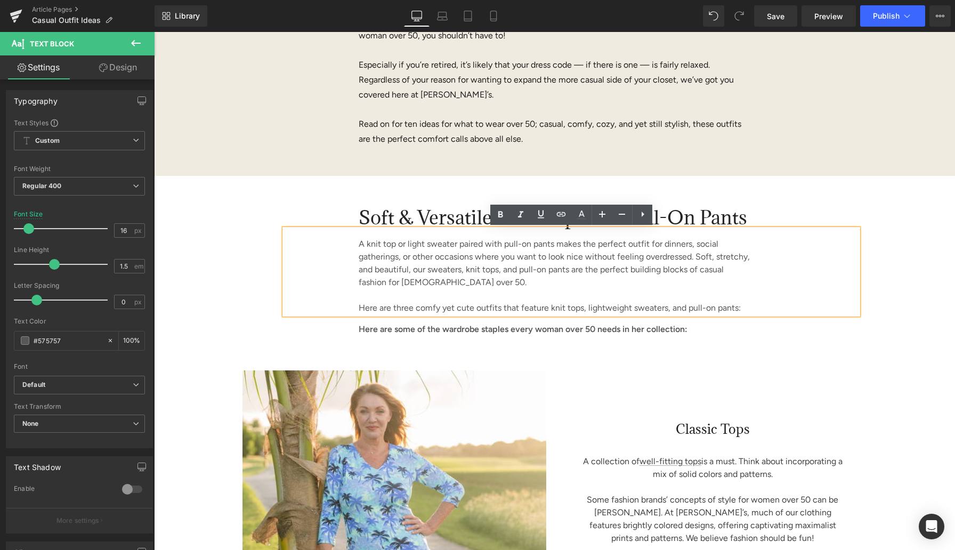
copy p "Here are three comfy yet cute outfits that feature knit tops, lightweight sweat…"
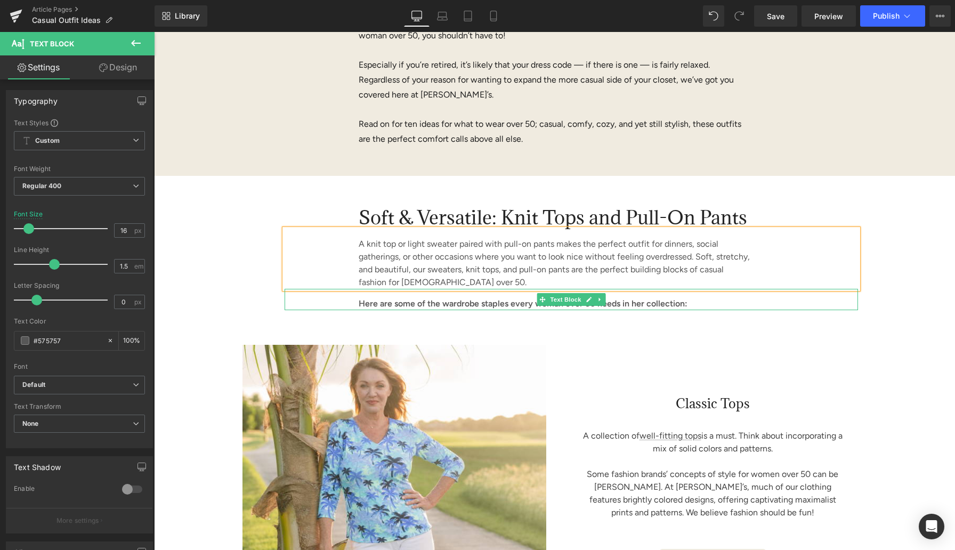
click at [373, 301] on p "Here are some of the wardrobe staples every woman over 50 needs in her collecti…" at bounding box center [555, 304] width 392 height 13
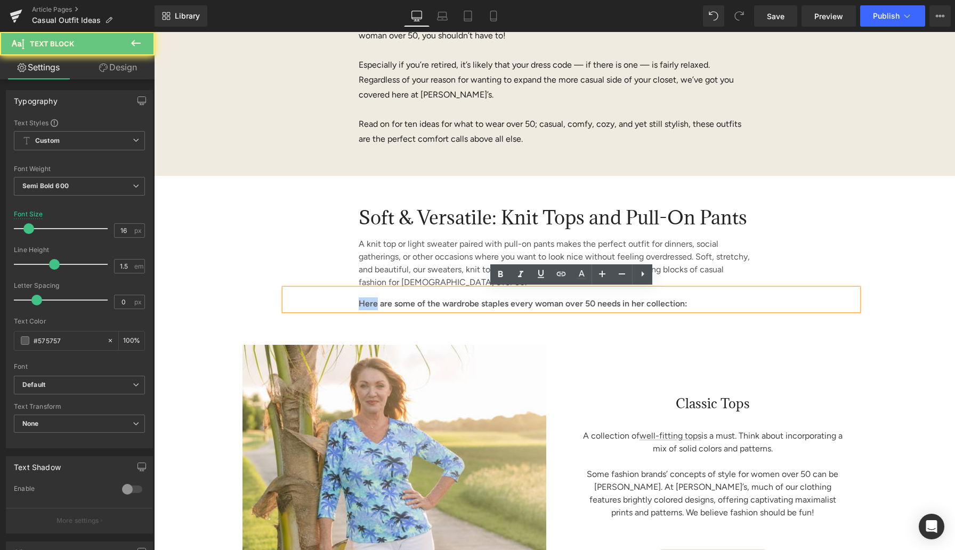
click at [374, 301] on p "Here are some of the wardrobe staples every woman over 50 needs in her collecti…" at bounding box center [555, 304] width 392 height 13
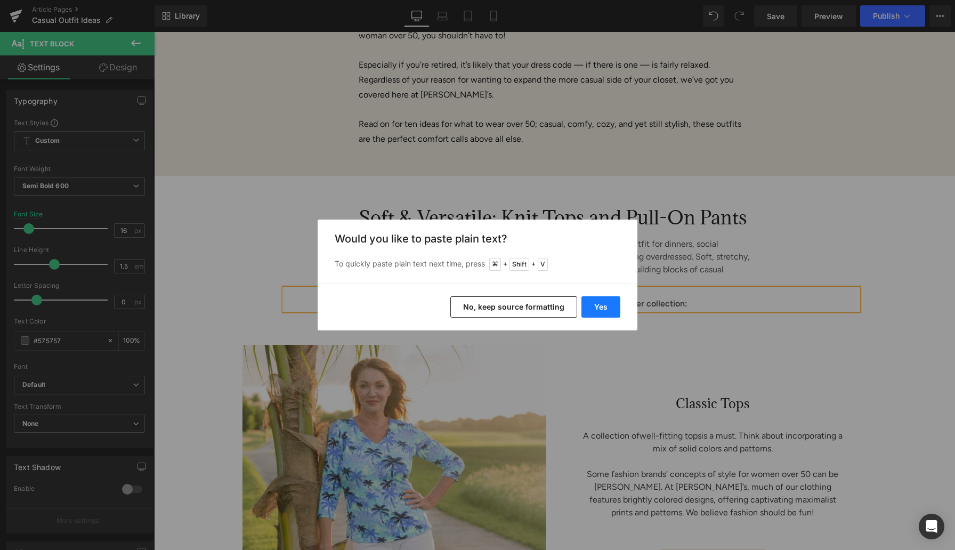
click at [609, 306] on button "Yes" at bounding box center [601, 306] width 39 height 21
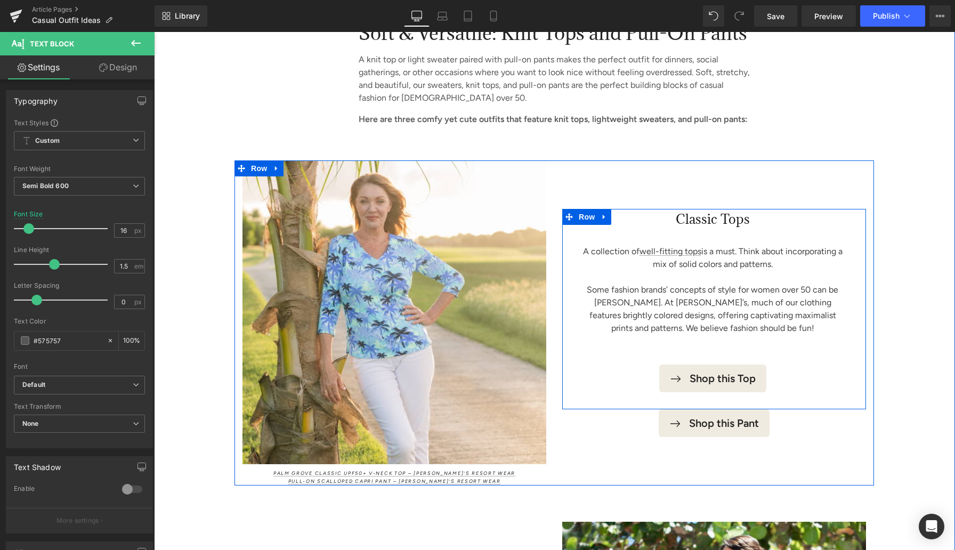
scroll to position [856, 0]
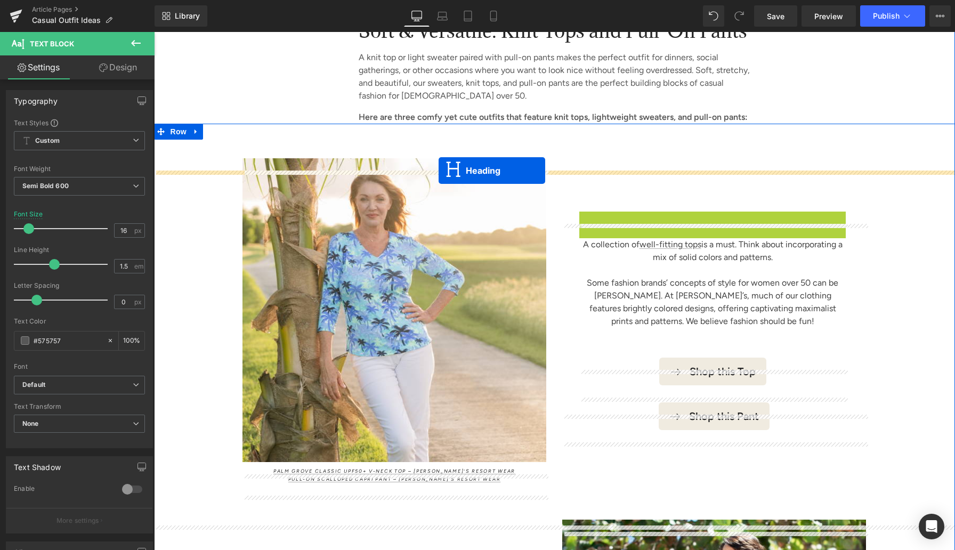
drag, startPoint x: 687, startPoint y: 238, endPoint x: 438, endPoint y: 171, distance: 257.9
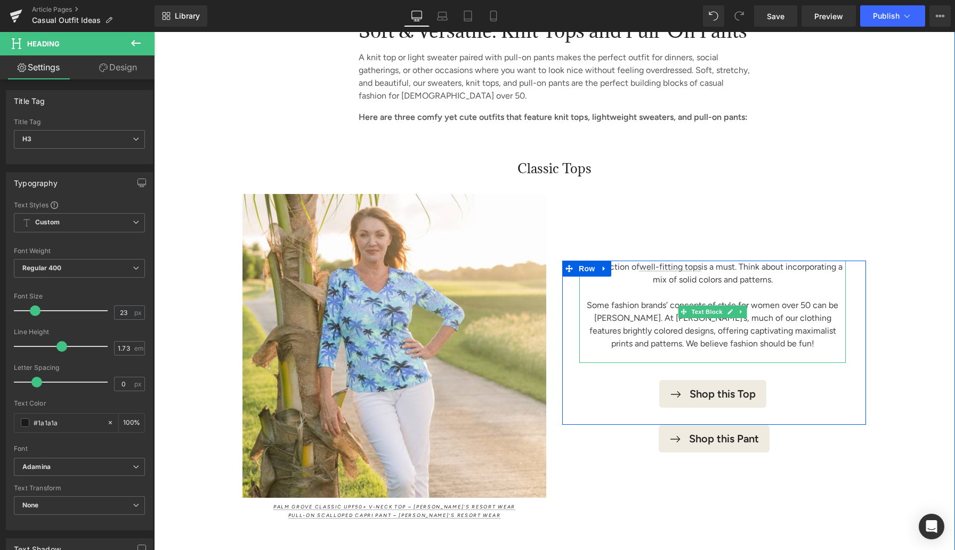
click at [741, 315] on icon at bounding box center [741, 312] width 6 height 6
click at [744, 315] on icon at bounding box center [747, 312] width 6 height 6
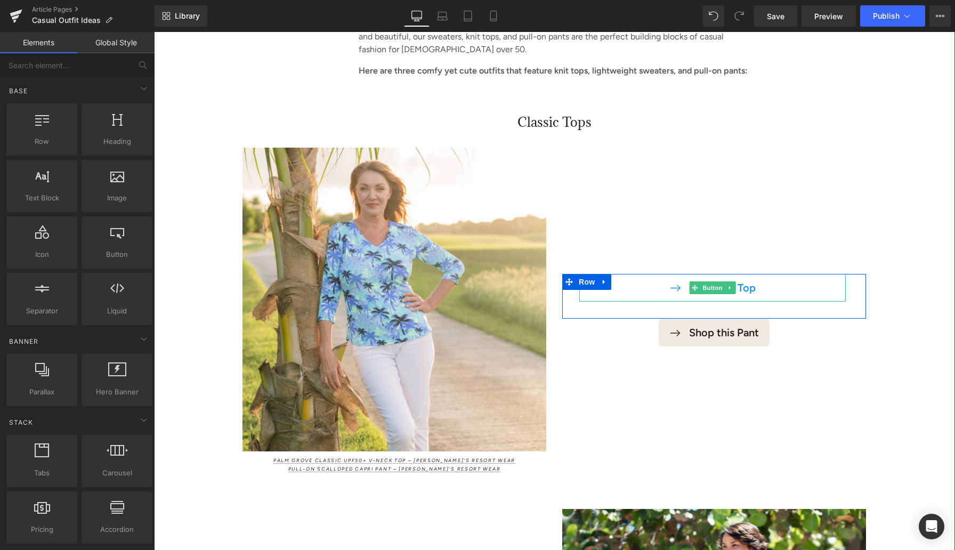
scroll to position [920, 0]
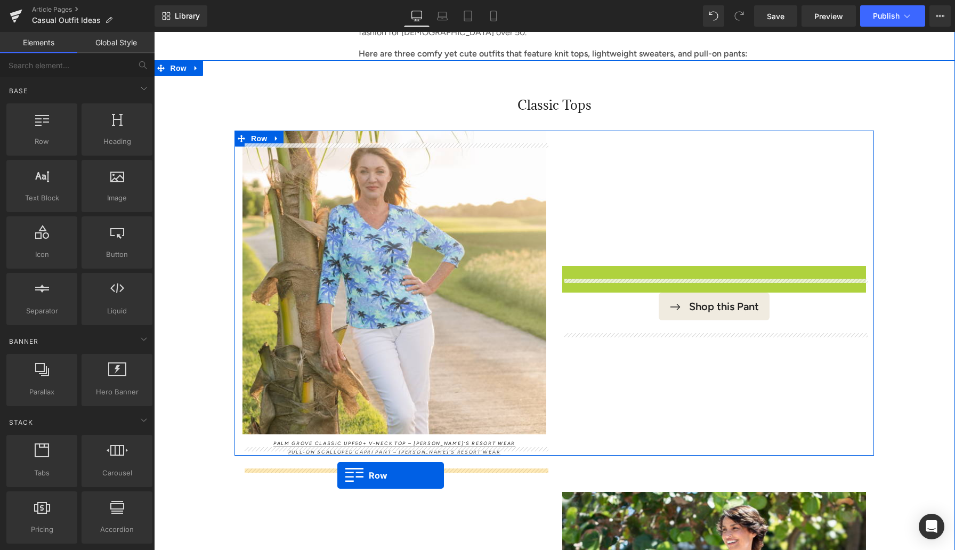
drag, startPoint x: 569, startPoint y: 279, endPoint x: 338, endPoint y: 476, distance: 303.7
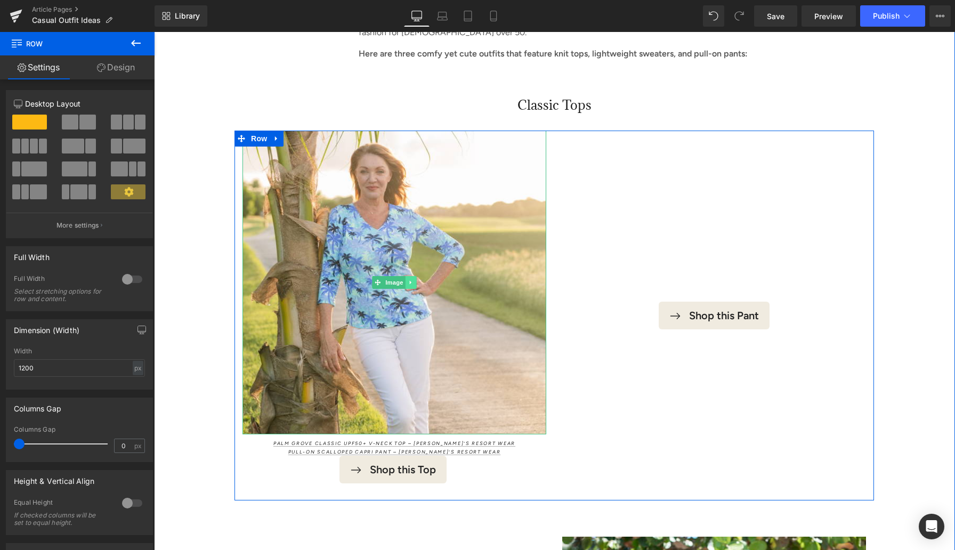
click at [412, 286] on icon at bounding box center [411, 282] width 6 height 6
click at [405, 286] on icon at bounding box center [406, 283] width 6 height 6
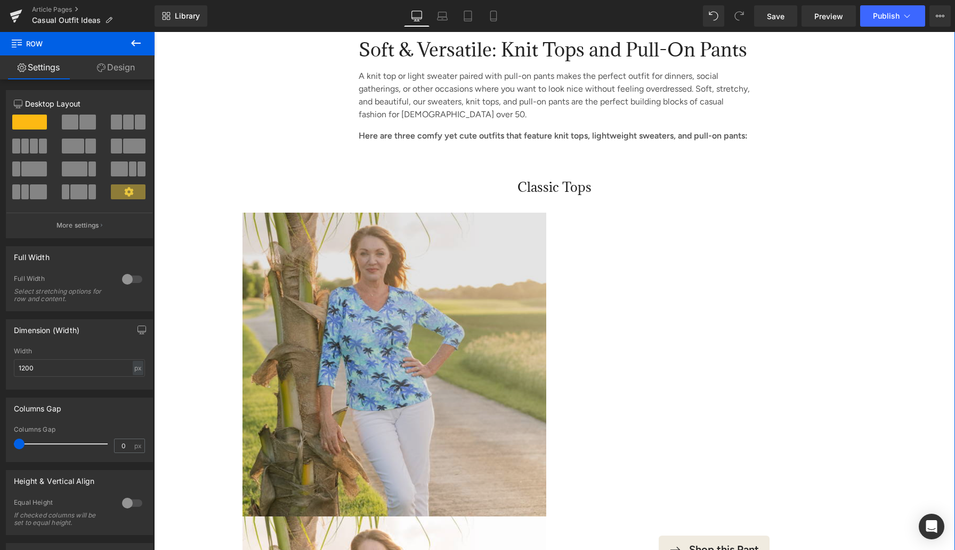
scroll to position [839, 0]
click at [380, 386] on img at bounding box center [395, 364] width 304 height 304
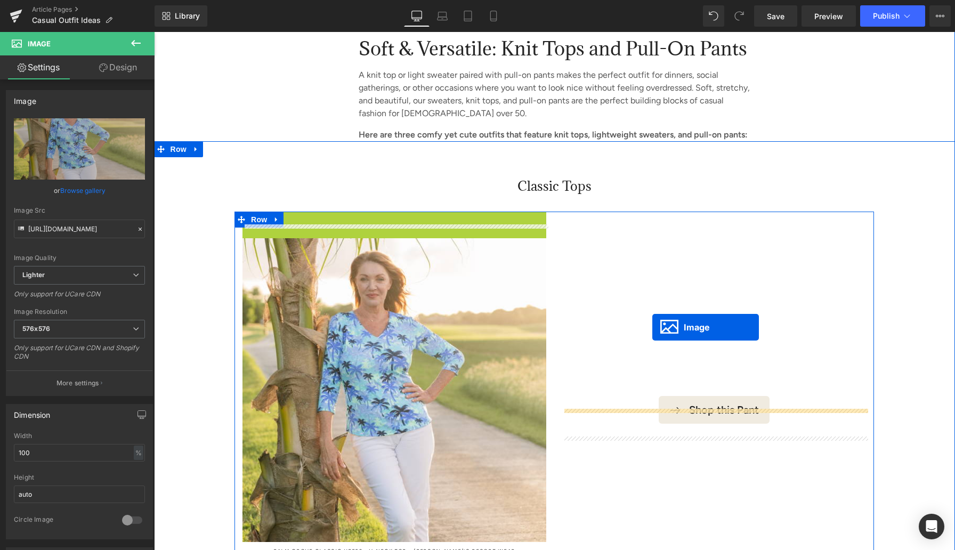
drag, startPoint x: 363, startPoint y: 378, endPoint x: 653, endPoint y: 327, distance: 293.8
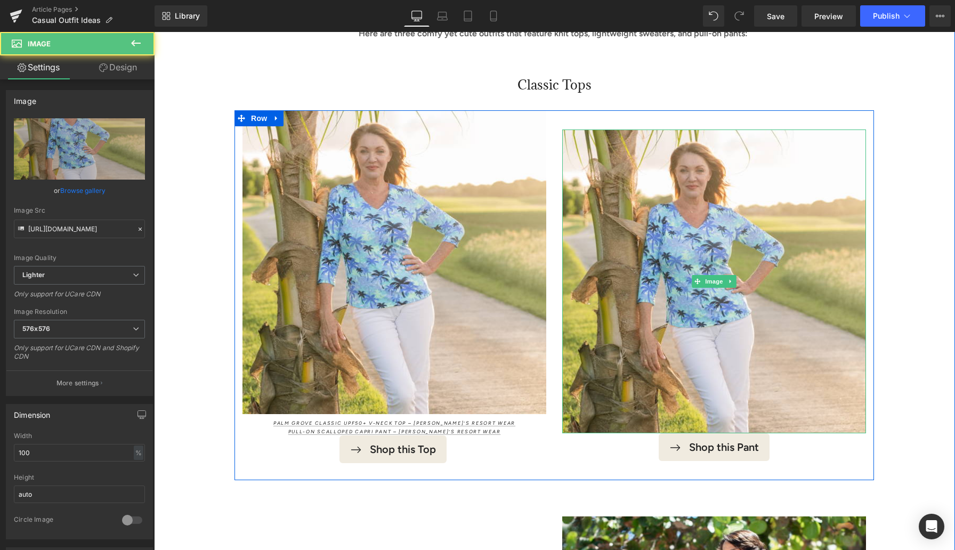
scroll to position [1023, 0]
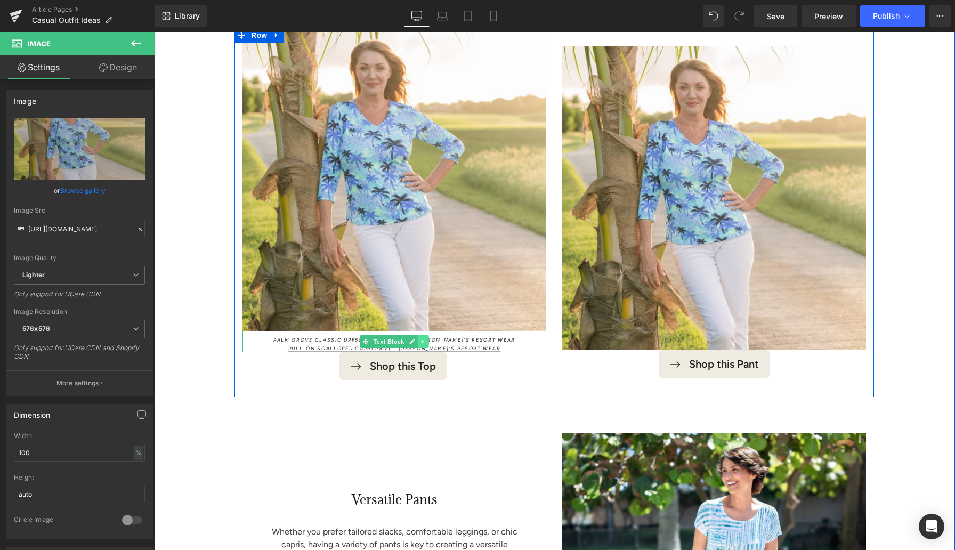
click at [423, 344] on icon at bounding box center [423, 342] width 2 height 4
click at [418, 345] on icon at bounding box center [418, 342] width 6 height 6
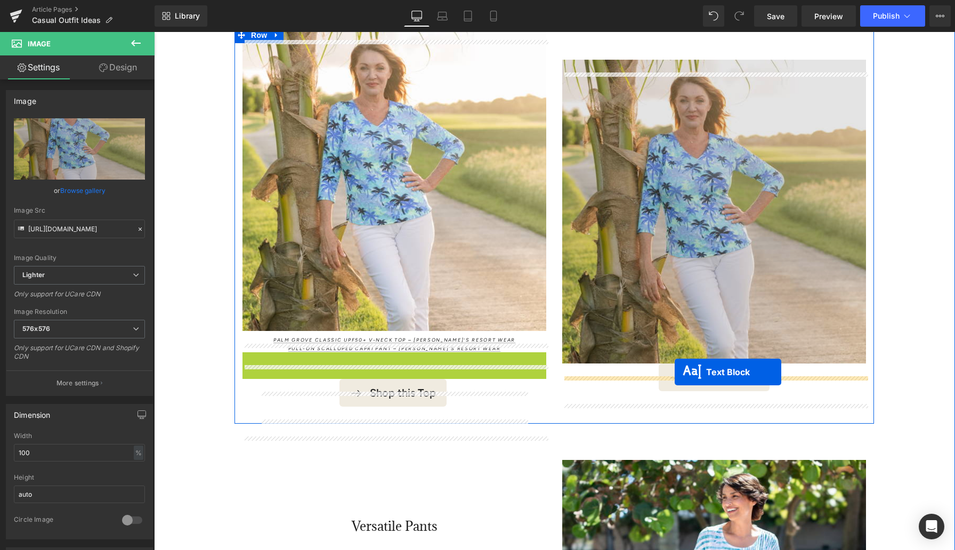
drag, startPoint x: 366, startPoint y: 372, endPoint x: 675, endPoint y: 372, distance: 308.7
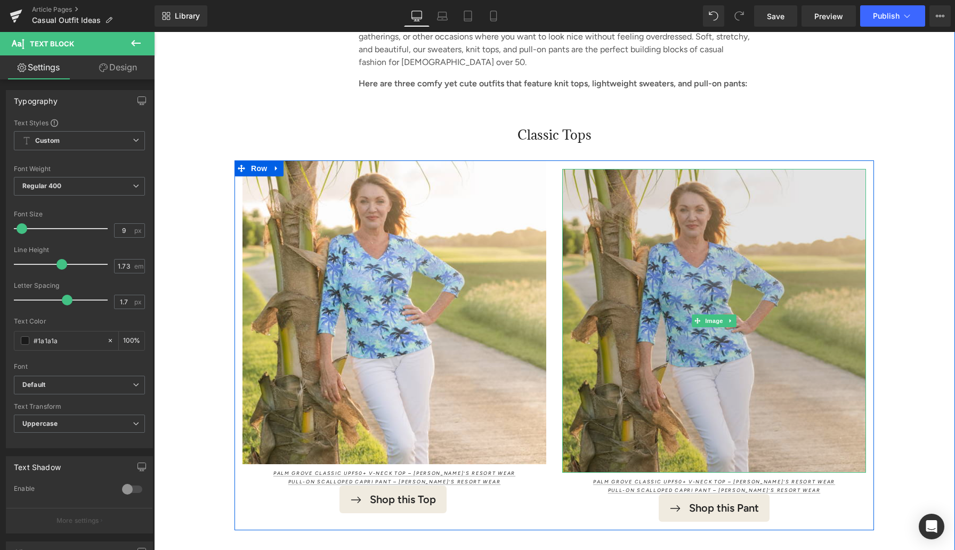
scroll to position [892, 0]
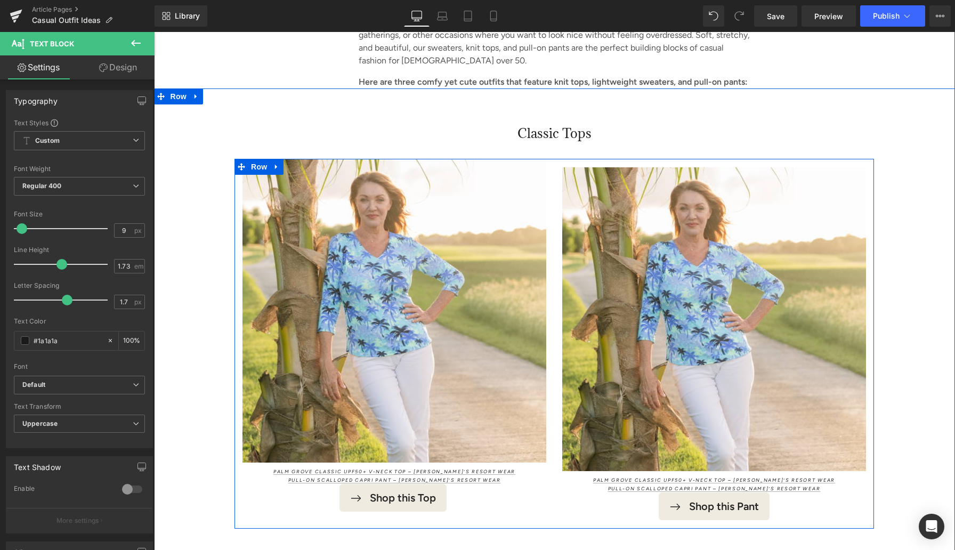
click at [558, 179] on div "Image Palm Grove Classic UPF50+ V-Neck Top – [PERSON_NAME]’s Resort Wear Pull-O…" at bounding box center [715, 344] width 320 height 370
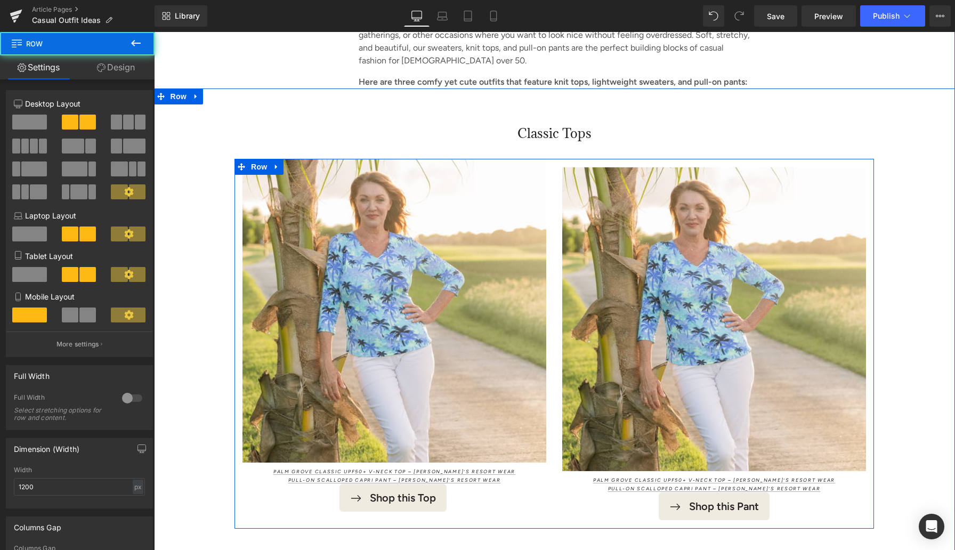
click at [558, 179] on div "Image Palm Grove Classic UPF50+ V-Neck Top – [PERSON_NAME]’s Resort Wear Pull-O…" at bounding box center [715, 344] width 320 height 370
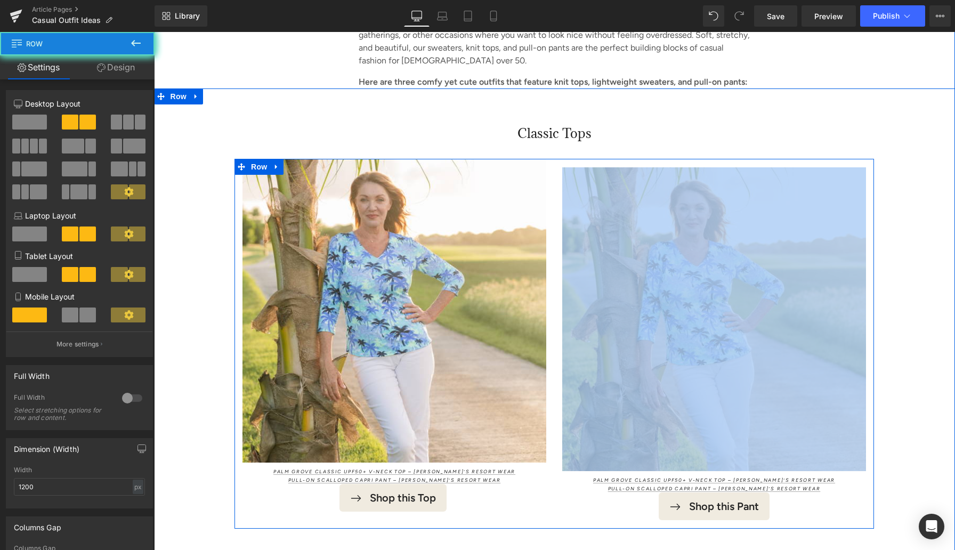
click at [558, 179] on div "Image Palm Grove Classic UPF50+ V-Neck Top – [PERSON_NAME]’s Resort Wear Pull-O…" at bounding box center [715, 344] width 320 height 370
click at [555, 180] on div "Image Palm Grove Classic UPF50+ V-Neck Top – [PERSON_NAME]’s Resort Wear Pull-O…" at bounding box center [715, 344] width 320 height 370
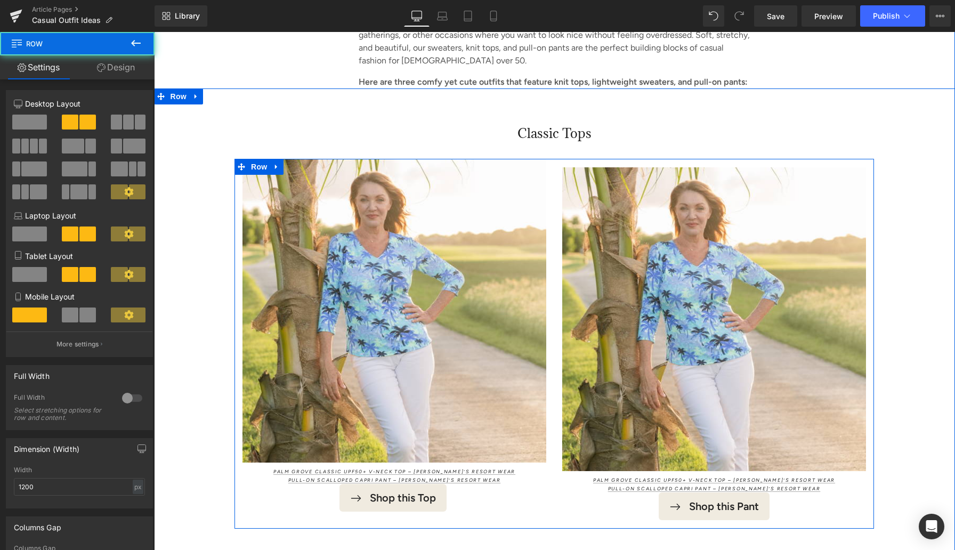
click at [555, 180] on div "Image Palm Grove Classic UPF50+ V-Neck Top – [PERSON_NAME]’s Resort Wear Pull-O…" at bounding box center [715, 344] width 320 height 370
click at [551, 187] on div "Image Palm Grove Classic UPF50+ V-Neck Top – [PERSON_NAME]’s Resort Wear Pull-O…" at bounding box center [395, 344] width 320 height 370
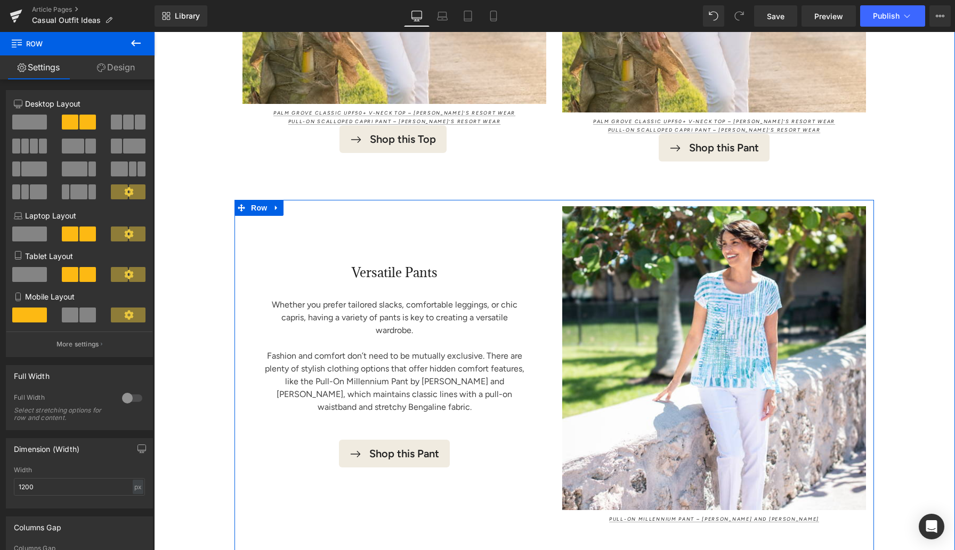
scroll to position [1269, 0]
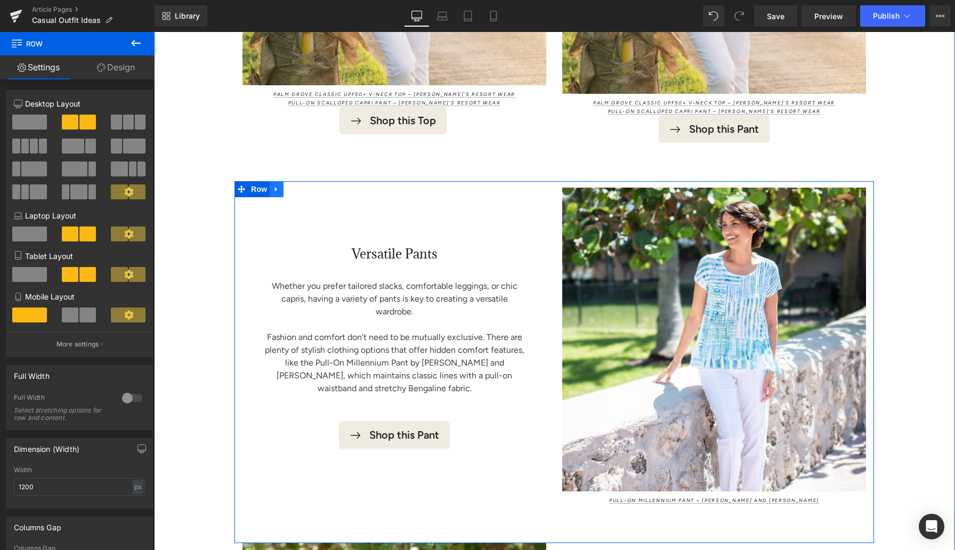
click at [278, 194] on icon at bounding box center [276, 190] width 7 height 8
click at [304, 193] on icon at bounding box center [304, 189] width 7 height 7
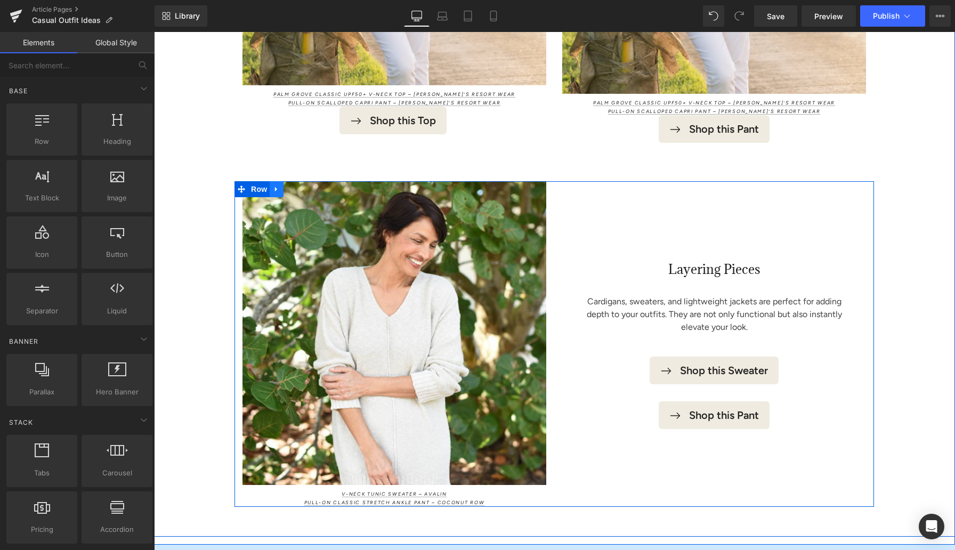
click at [276, 192] on icon at bounding box center [276, 189] width 2 height 5
click at [303, 193] on icon at bounding box center [304, 189] width 7 height 7
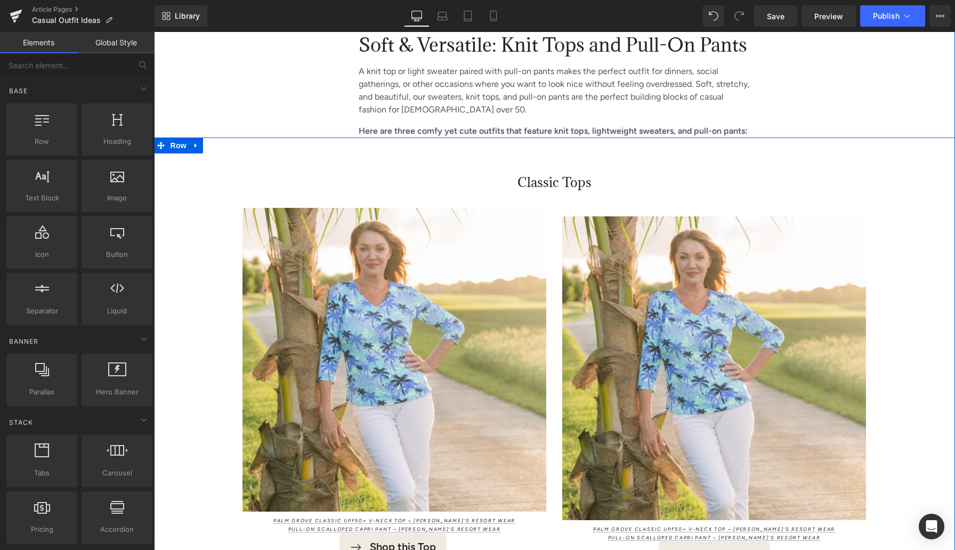
scroll to position [812, 0]
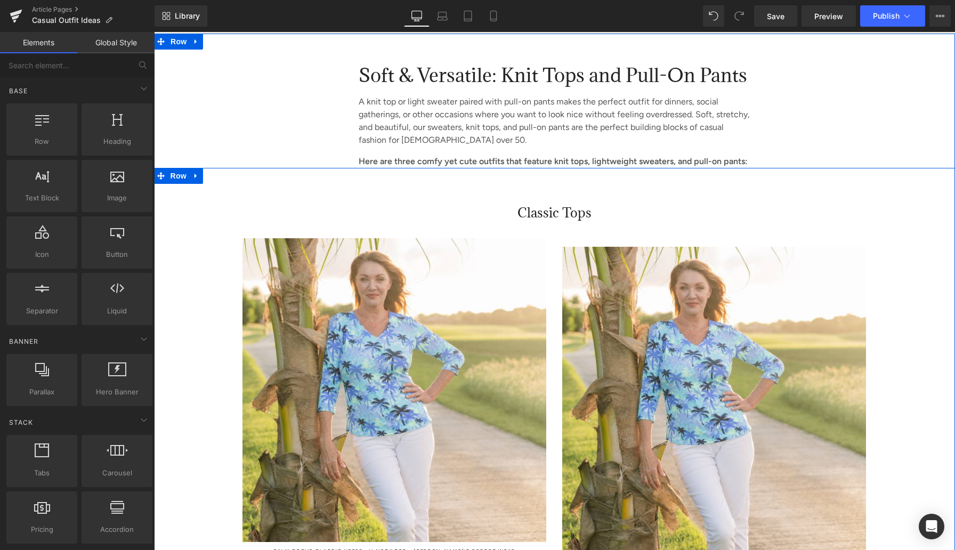
click at [195, 179] on icon at bounding box center [196, 176] width 2 height 5
click at [212, 180] on icon at bounding box center [209, 176] width 7 height 8
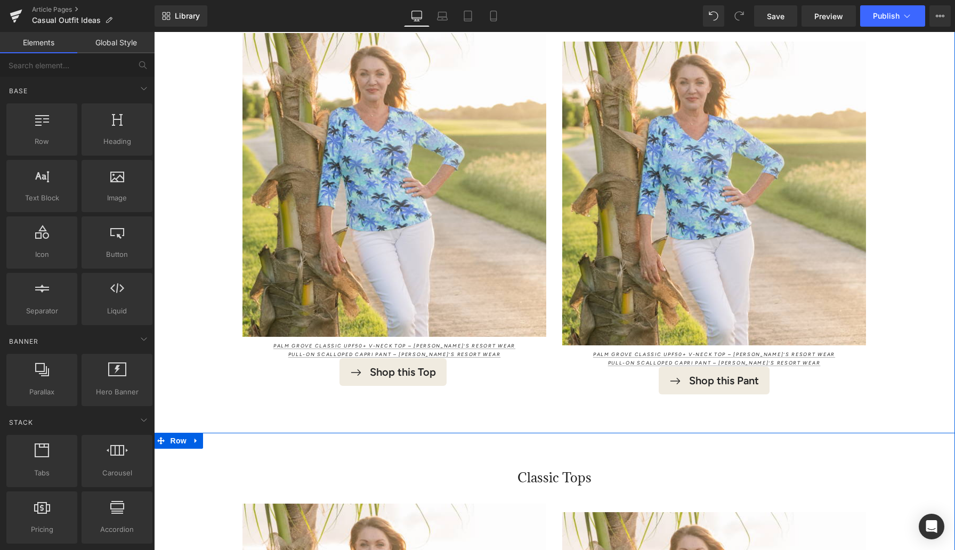
scroll to position [888, 0]
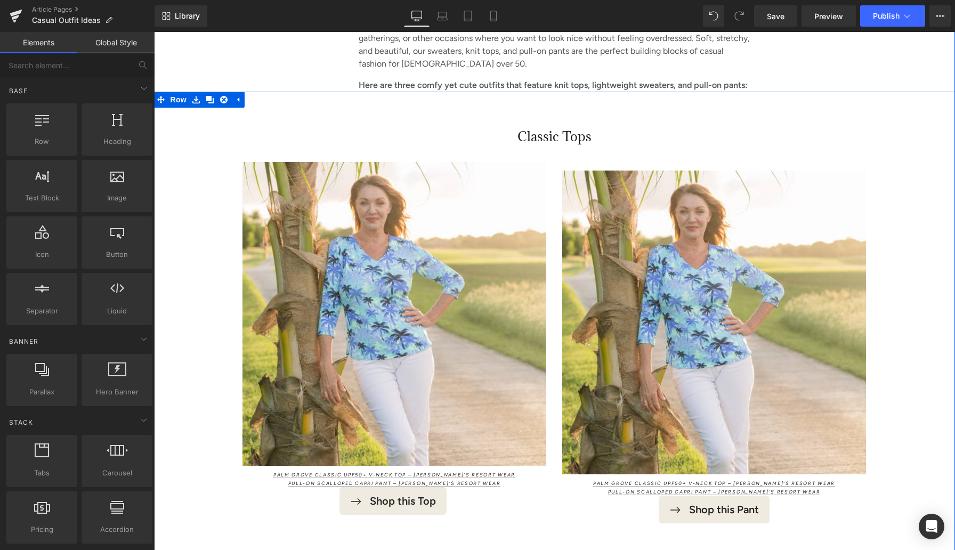
click at [545, 148] on h3 "Classic Tops" at bounding box center [554, 136] width 801 height 21
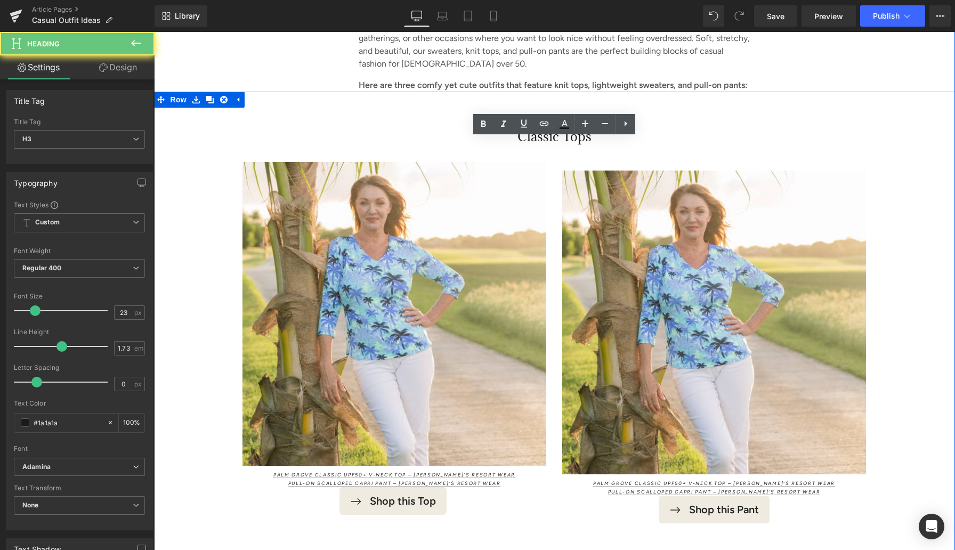
click at [545, 148] on h3 "Classic Tops" at bounding box center [554, 136] width 801 height 21
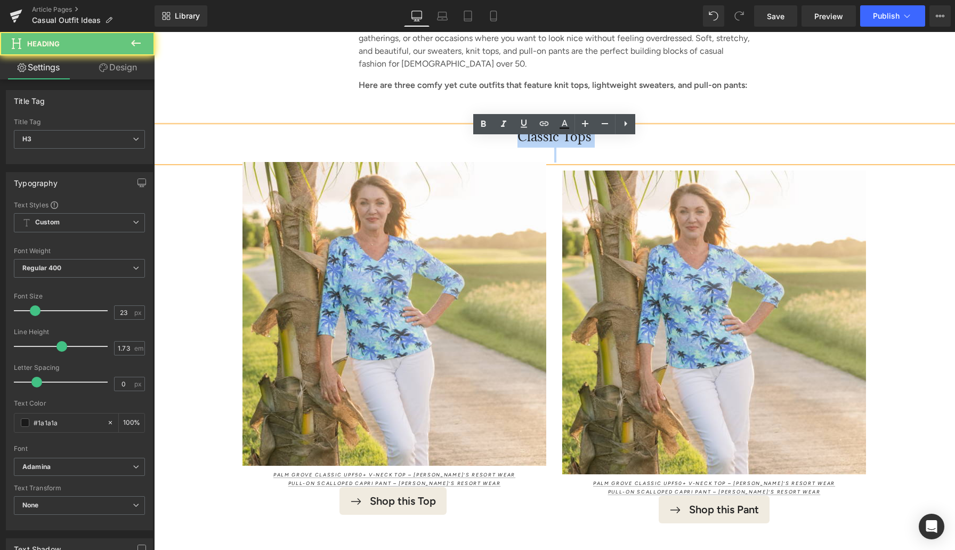
click at [545, 148] on h3 "Classic Tops" at bounding box center [554, 136] width 801 height 21
paste div
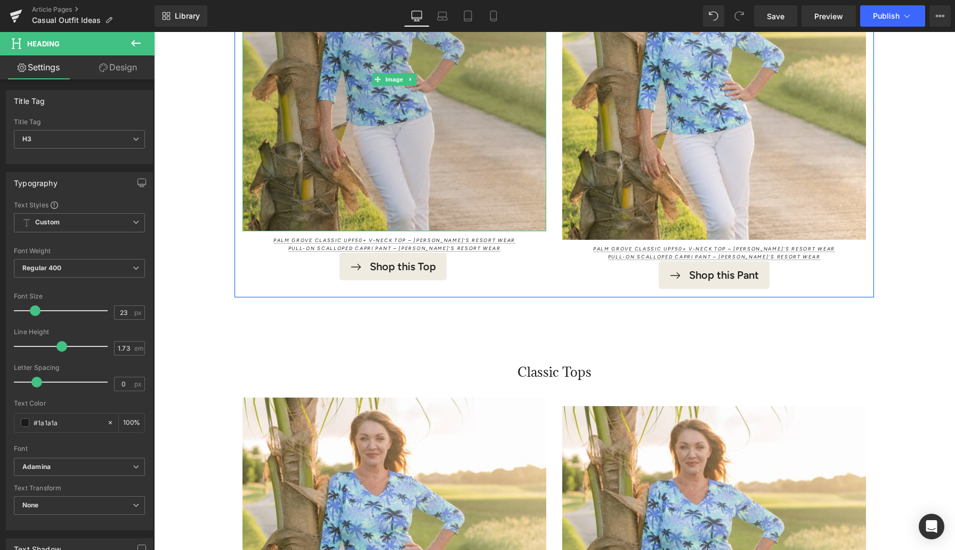
scroll to position [1193, 0]
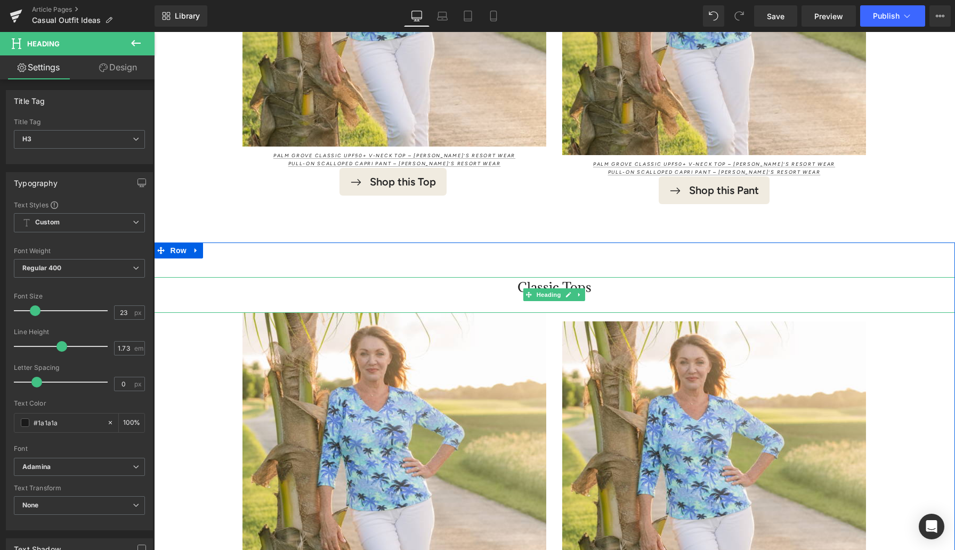
click at [531, 298] on h3 "Classic Tops" at bounding box center [554, 287] width 801 height 21
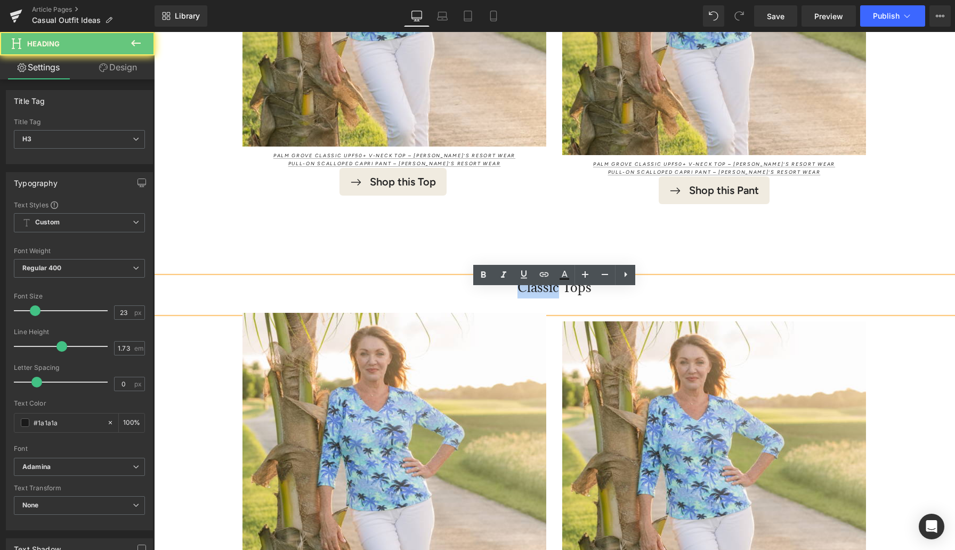
click at [531, 299] on h3 "Classic Tops" at bounding box center [554, 287] width 801 height 21
paste div
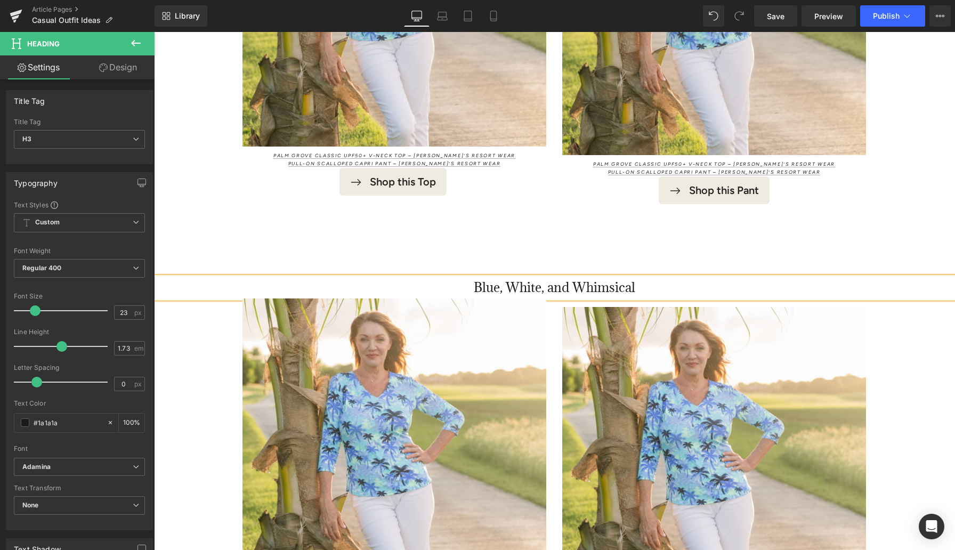
click at [396, 261] on div "Blue, White, and Whimsical Heading Image Palm Grove Classic UPF50+ V-Neck Top –…" at bounding box center [554, 471] width 801 height 456
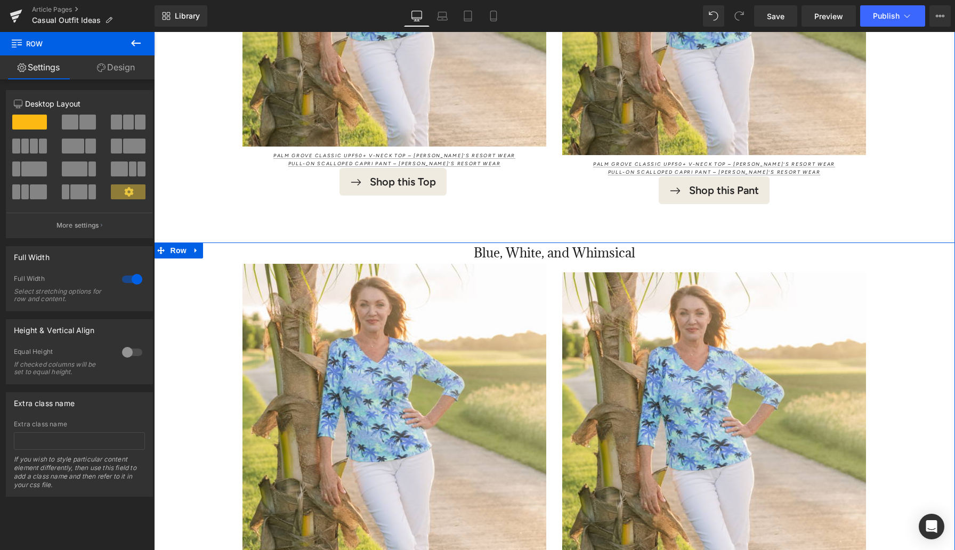
drag, startPoint x: 313, startPoint y: 275, endPoint x: 311, endPoint y: 240, distance: 34.2
click at [311, 240] on div "Soft & Versatile: Knit Tops and Pull-On Pants Heading A knit top or light sweat…" at bounding box center [554, 173] width 801 height 982
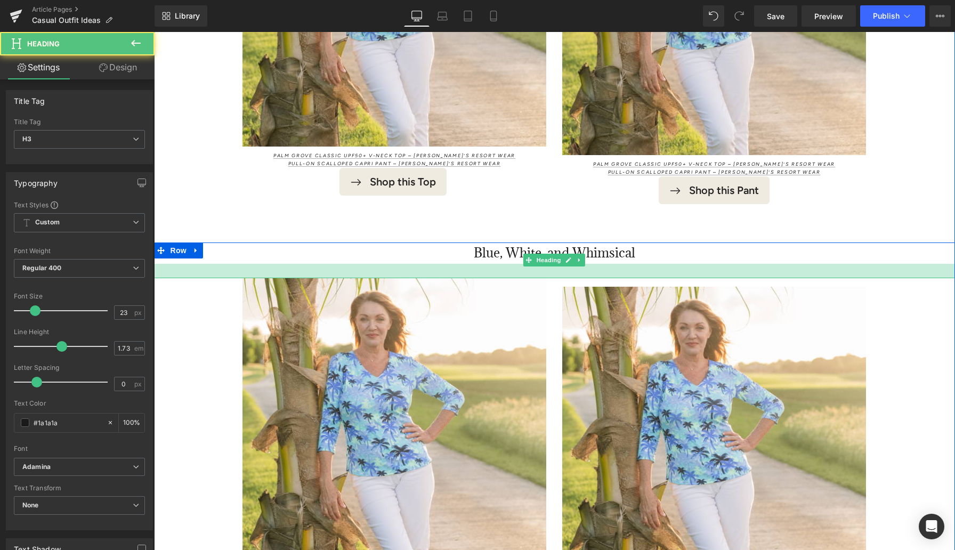
drag, startPoint x: 318, startPoint y: 274, endPoint x: 318, endPoint y: 291, distance: 17.1
click at [318, 278] on div at bounding box center [554, 271] width 801 height 14
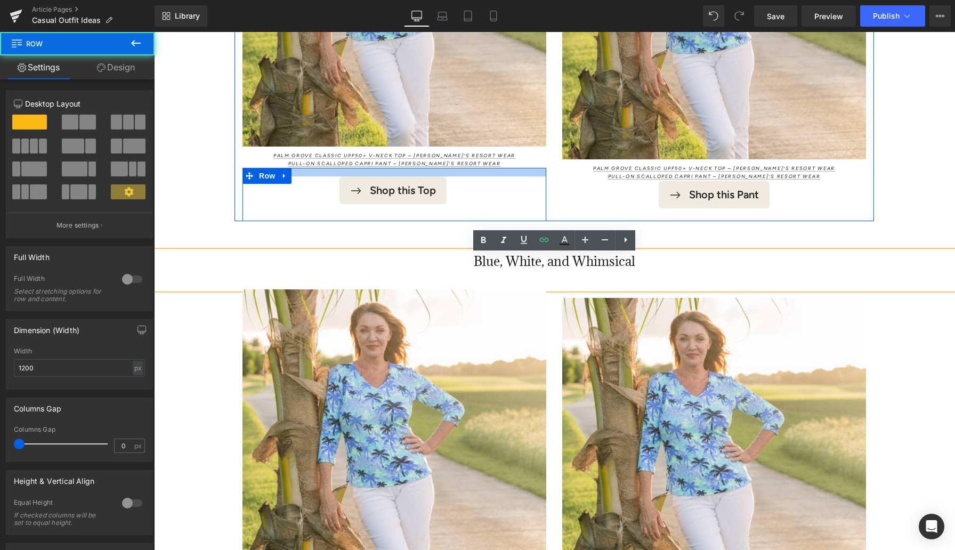
drag, startPoint x: 363, startPoint y: 180, endPoint x: 363, endPoint y: 189, distance: 8.5
click at [363, 189] on div "Shop this Top Button Row" at bounding box center [395, 194] width 304 height 53
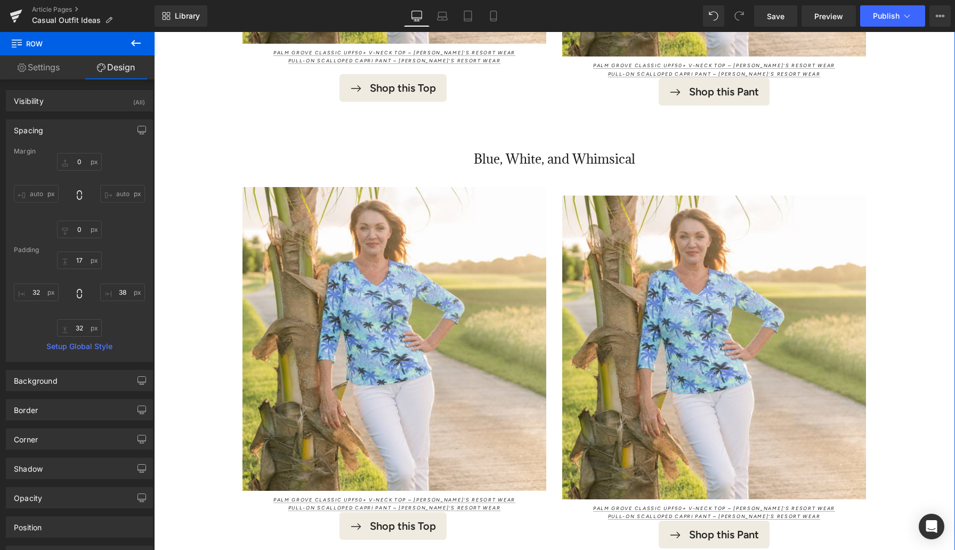
scroll to position [1258, 0]
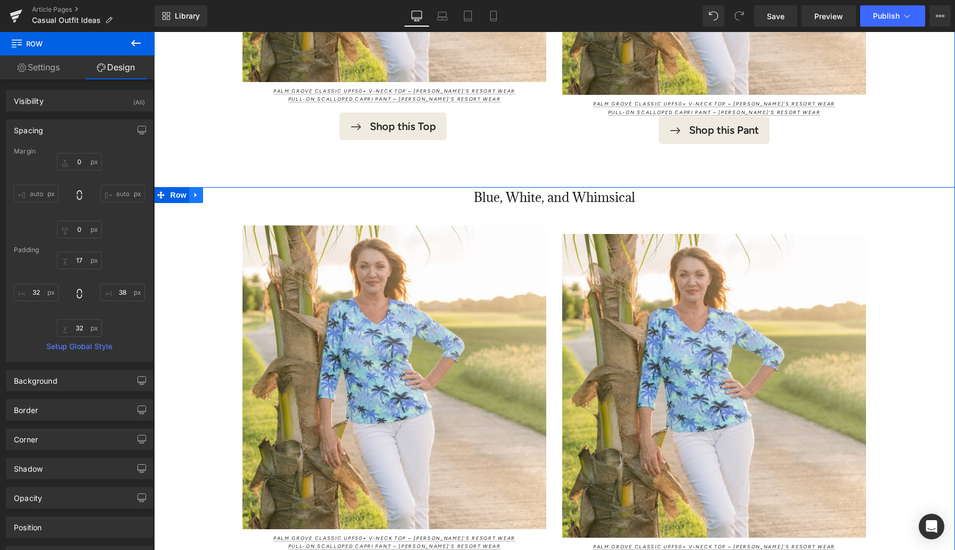
click at [200, 203] on link at bounding box center [196, 195] width 14 height 16
click at [213, 199] on icon at bounding box center [209, 194] width 7 height 7
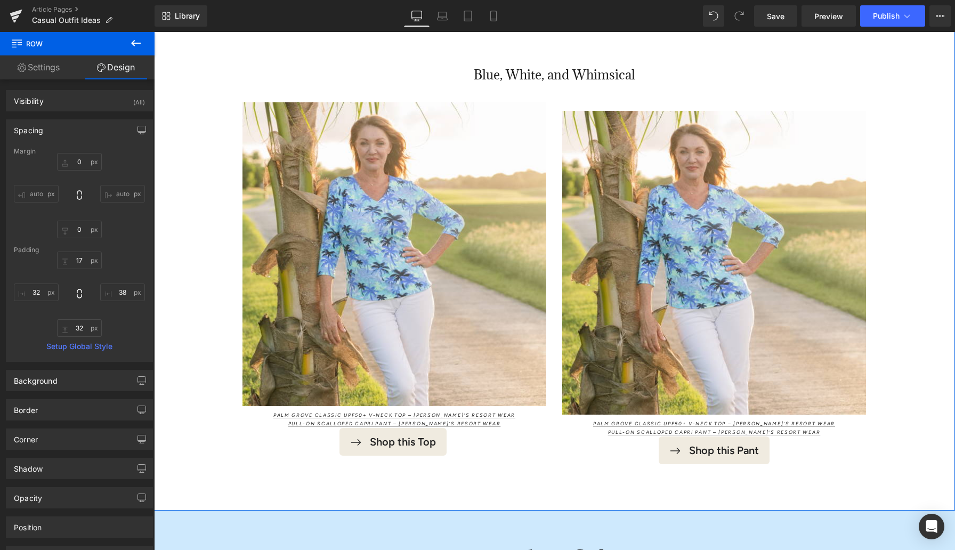
scroll to position [1821, 0]
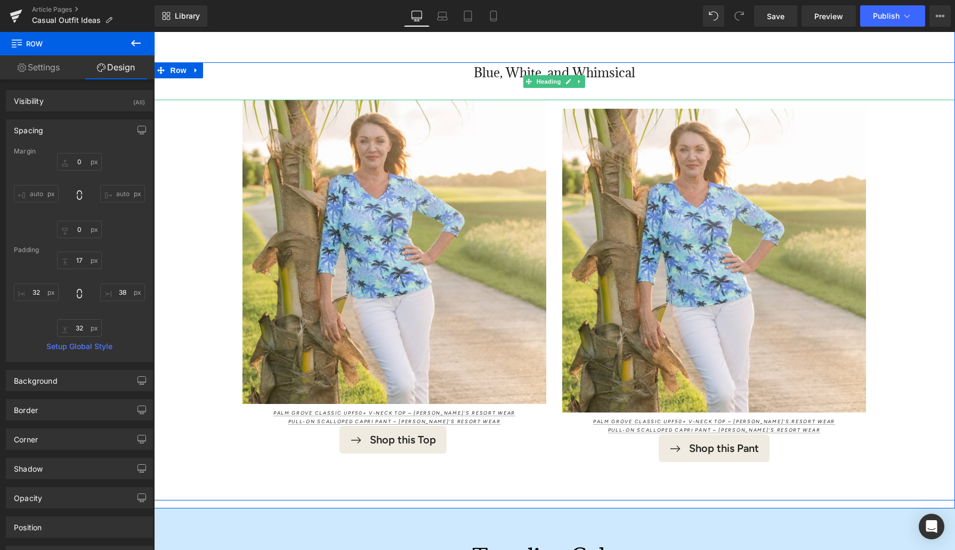
click at [515, 84] on h3 "Blue, White, and Whimsical" at bounding box center [554, 72] width 801 height 21
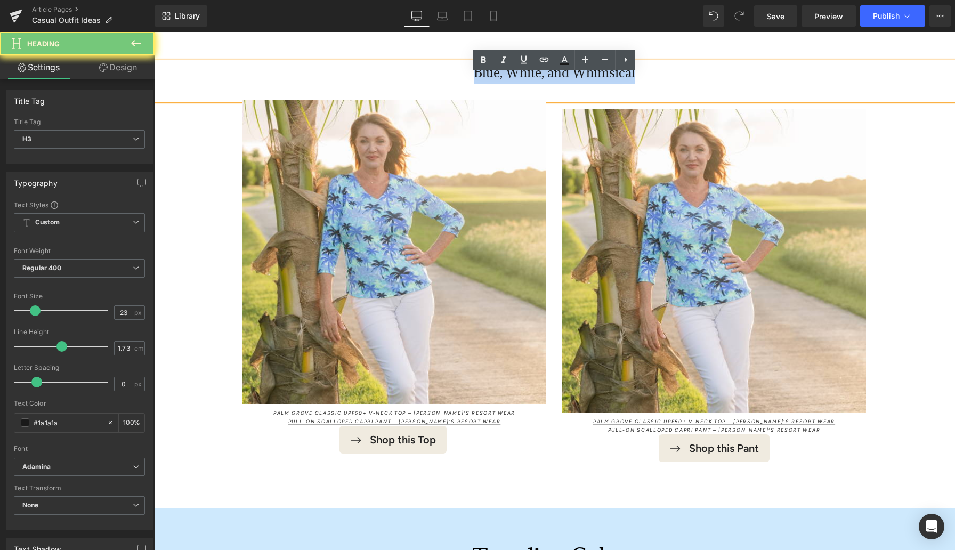
click at [515, 84] on h3 "Blue, White, and Whimsical" at bounding box center [554, 72] width 801 height 21
paste div
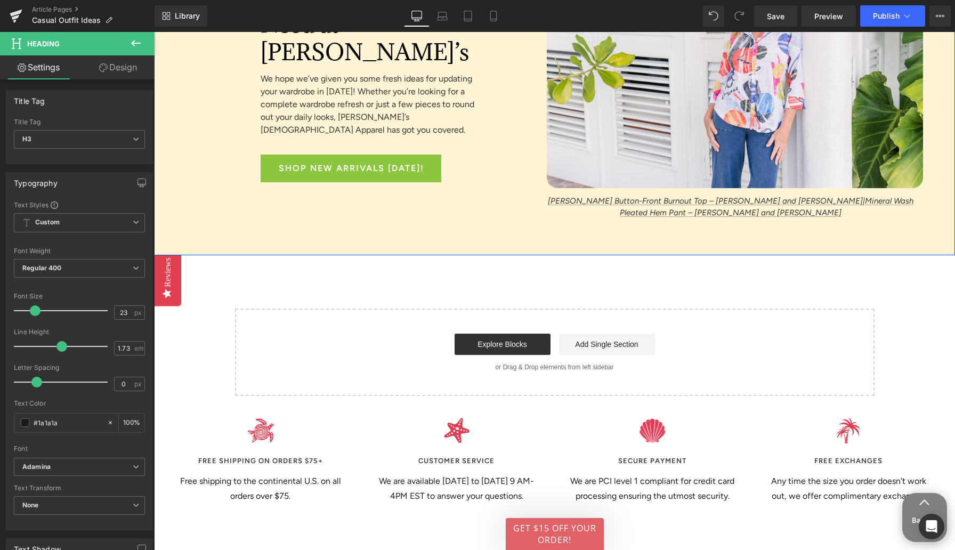
scroll to position [3071, 0]
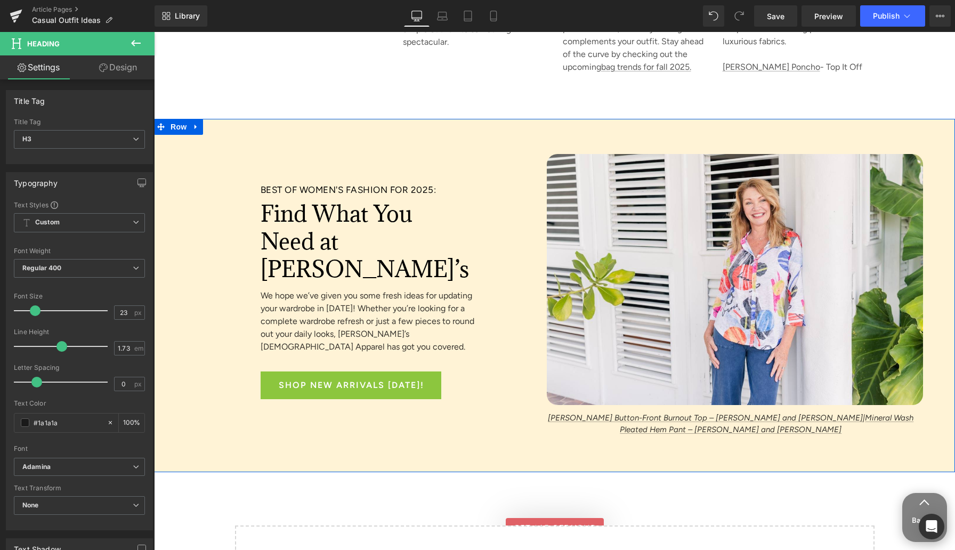
click at [199, 132] on link at bounding box center [196, 127] width 14 height 16
click at [212, 131] on link at bounding box center [210, 127] width 14 height 16
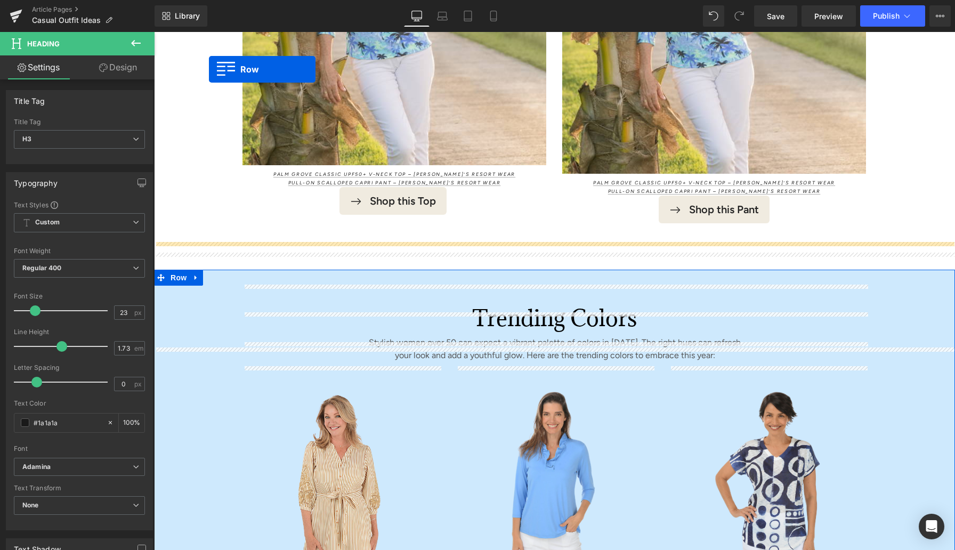
scroll to position [2017, 0]
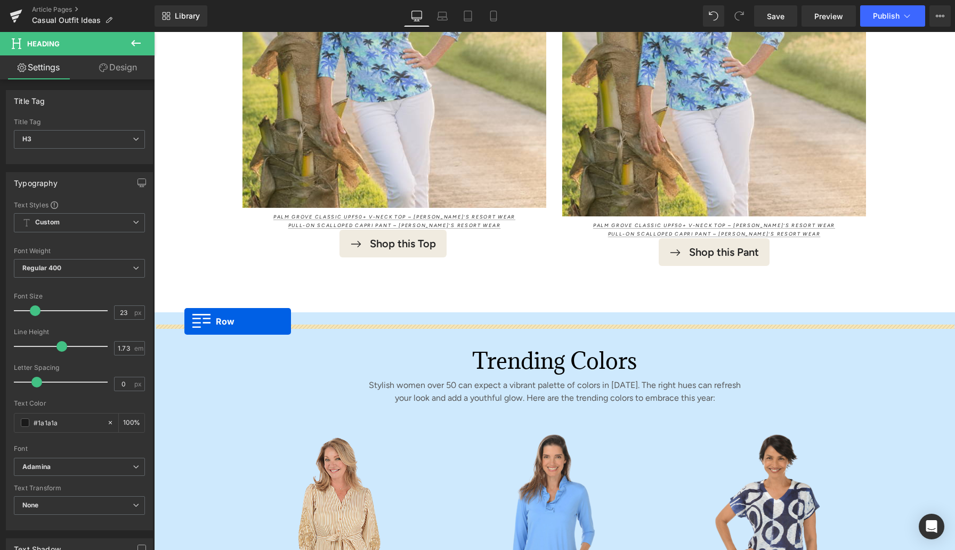
drag, startPoint x: 161, startPoint y: 427, endPoint x: 184, endPoint y: 319, distance: 110.2
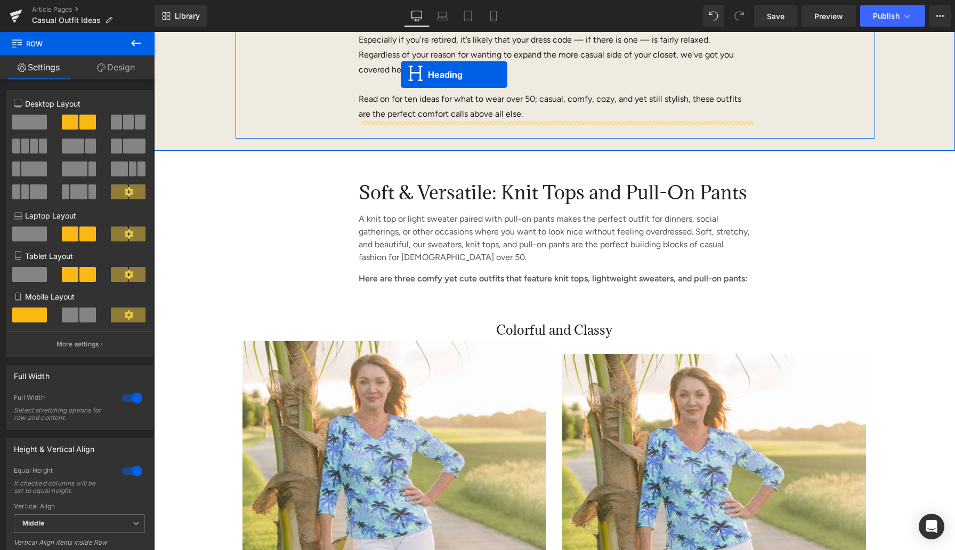
scroll to position [663, 0]
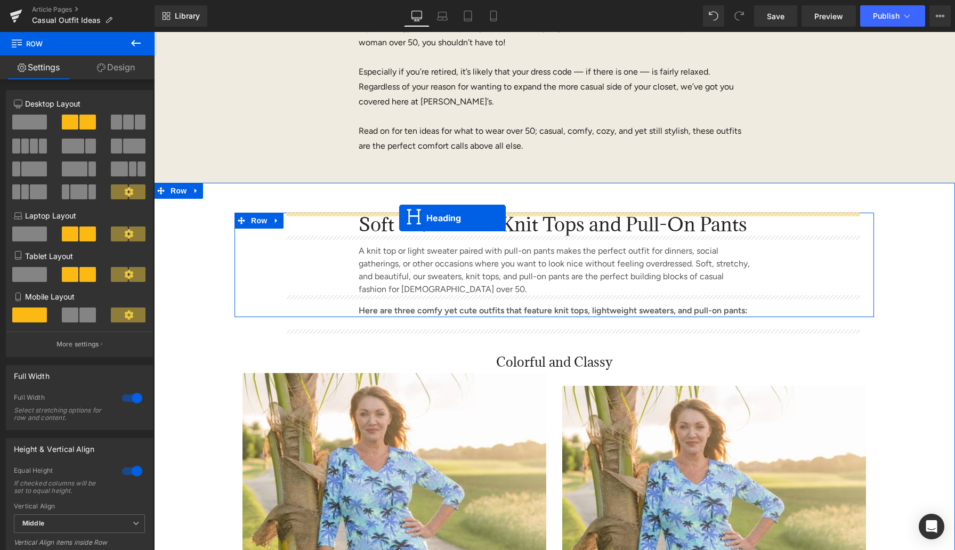
drag, startPoint x: 372, startPoint y: 390, endPoint x: 399, endPoint y: 218, distance: 173.9
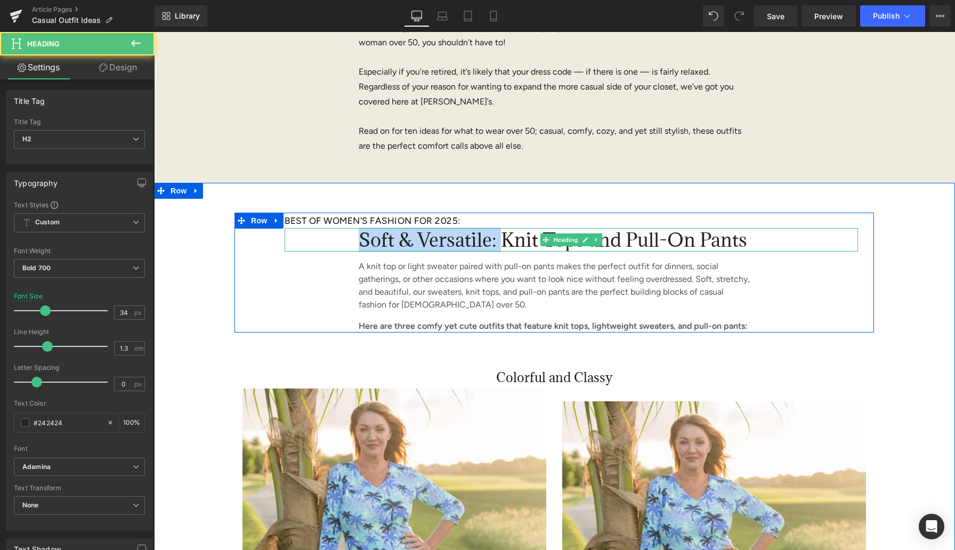
drag, startPoint x: 440, startPoint y: 241, endPoint x: 350, endPoint y: 238, distance: 90.2
click at [350, 239] on div "Soft & Versatile: Knit Tops and Pull-On Pants" at bounding box center [572, 239] width 574 height 23
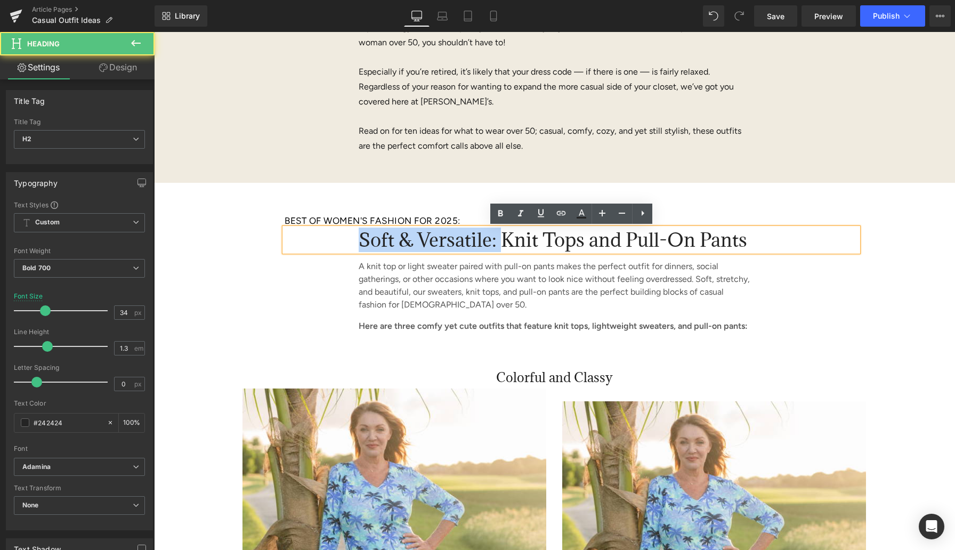
copy span "Soft & Versatile:"
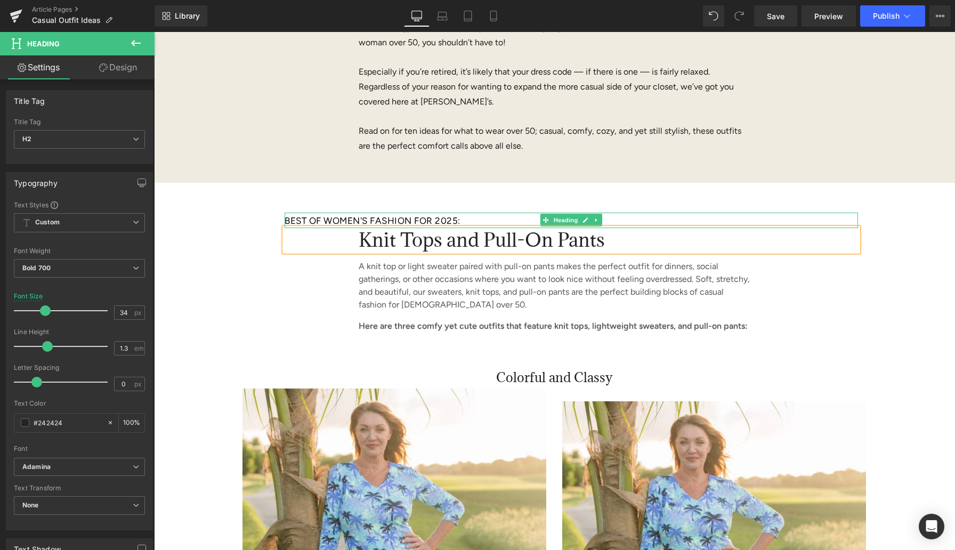
click at [333, 217] on span "BEST OF WOMEN'S FASHION FOR 2025:" at bounding box center [373, 220] width 176 height 11
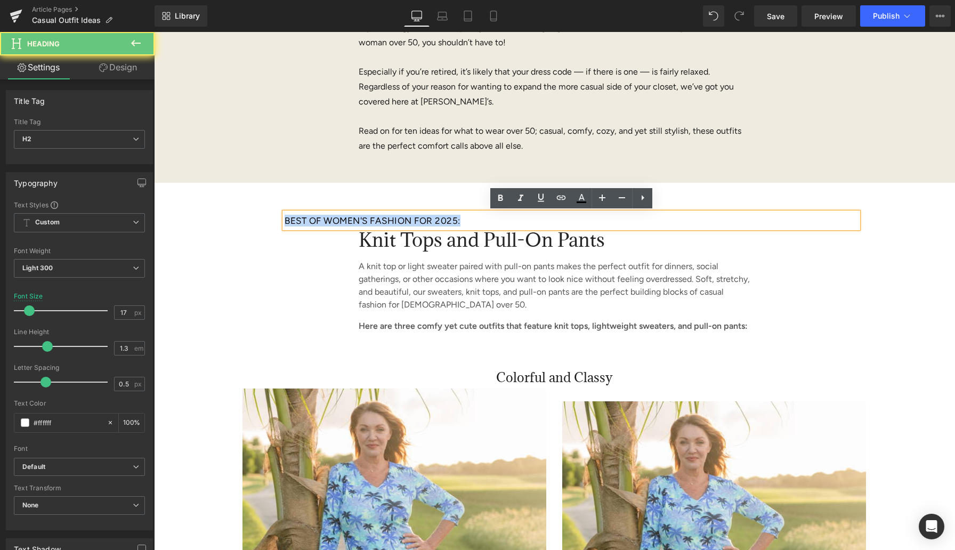
click at [333, 217] on span "BEST OF WOMEN'S FASHION FOR 2025:" at bounding box center [373, 220] width 176 height 11
paste div
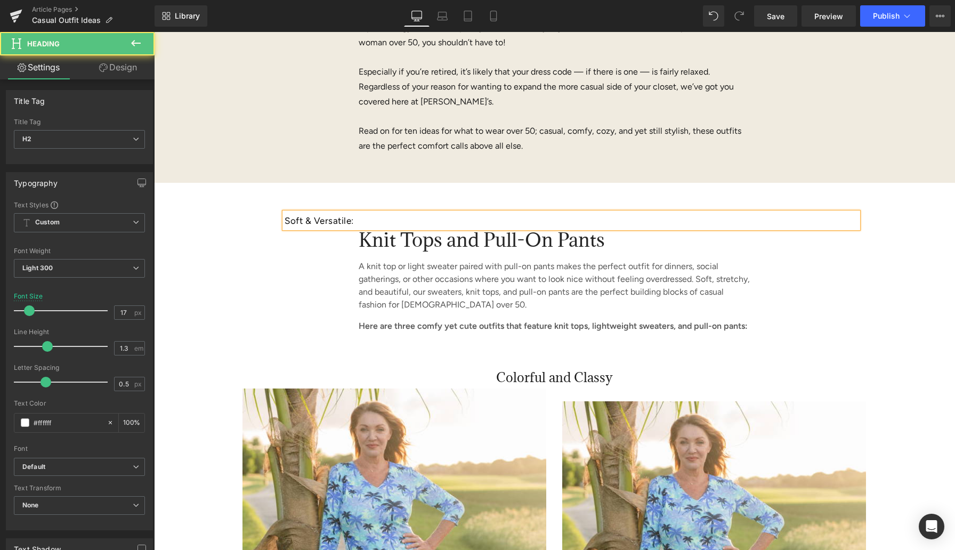
click at [302, 220] on font "Soft & Versatile:" at bounding box center [319, 220] width 69 height 11
drag, startPoint x: 355, startPoint y: 221, endPoint x: 327, endPoint y: 221, distance: 27.2
click at [327, 221] on font "SOFT & Versatile:" at bounding box center [322, 220] width 74 height 11
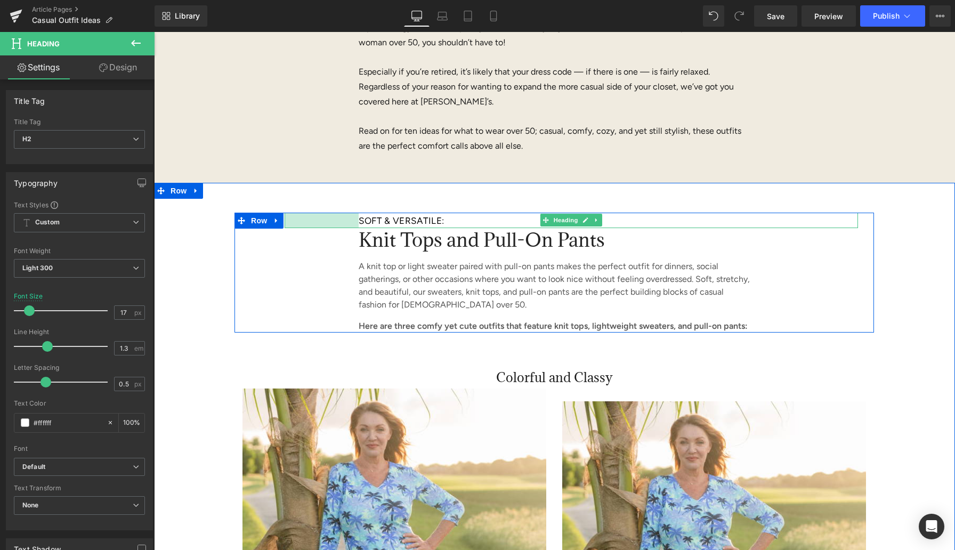
drag, startPoint x: 285, startPoint y: 220, endPoint x: 362, endPoint y: 257, distance: 85.4
click at [359, 222] on div "SOFT & VERSATILE: Heading 139px" at bounding box center [572, 220] width 574 height 15
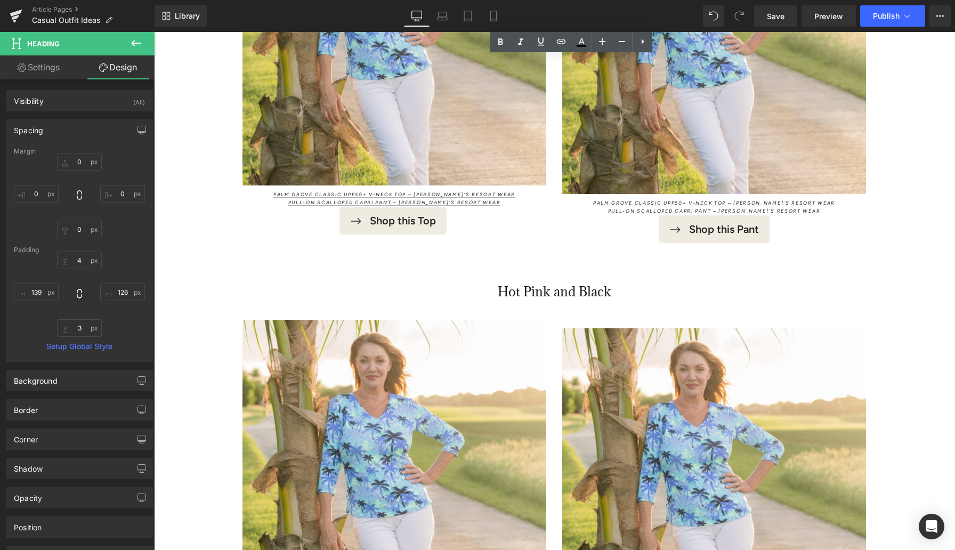
scroll to position [1749, 0]
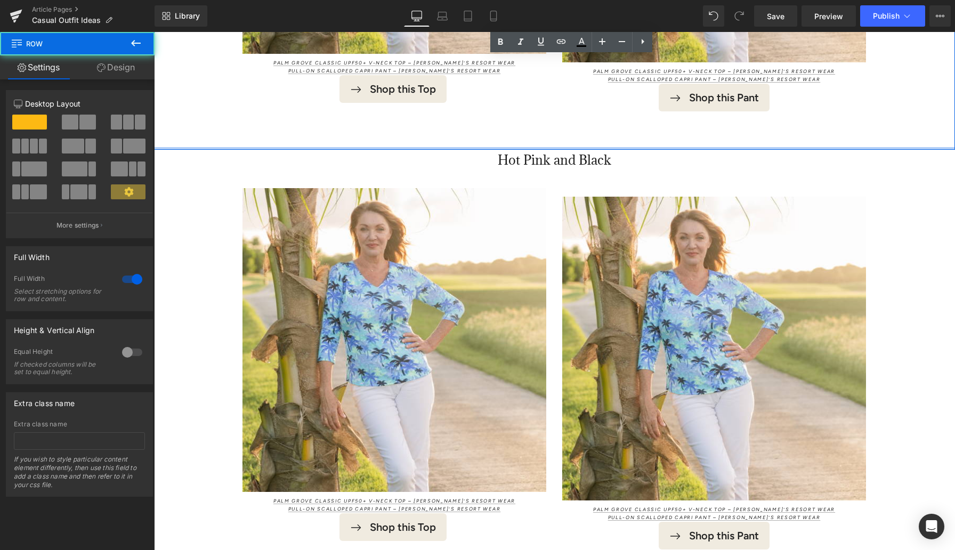
drag, startPoint x: 473, startPoint y: 159, endPoint x: 473, endPoint y: 143, distance: 16.0
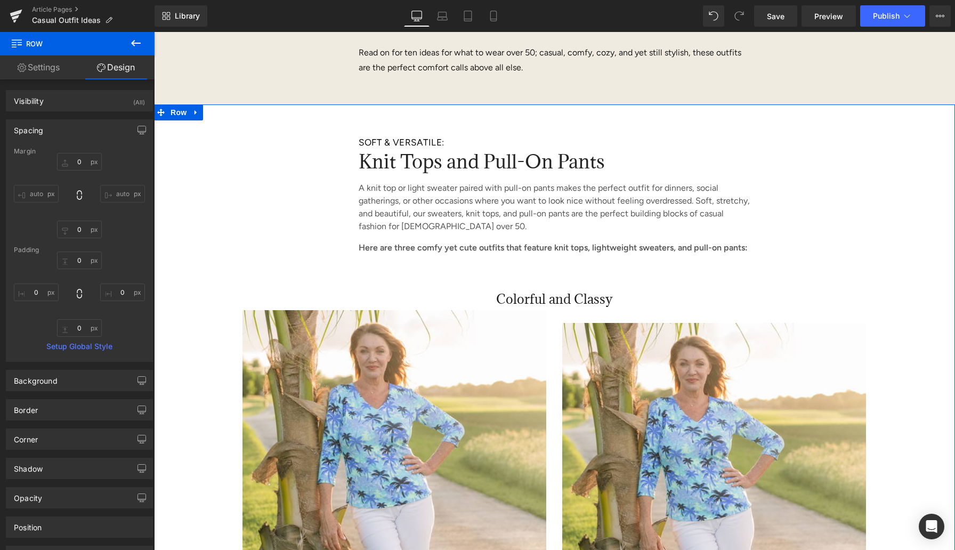
scroll to position [729, 0]
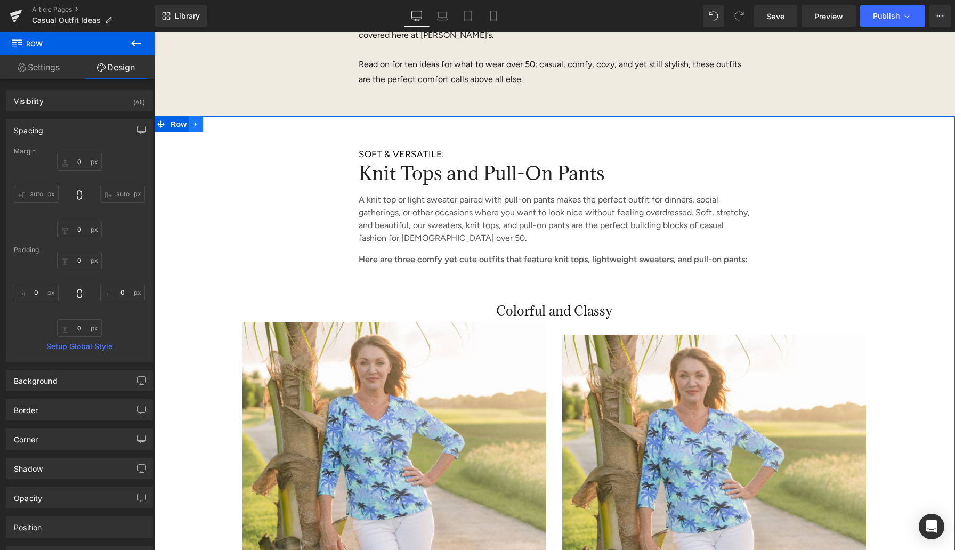
click at [196, 125] on icon at bounding box center [195, 124] width 7 height 8
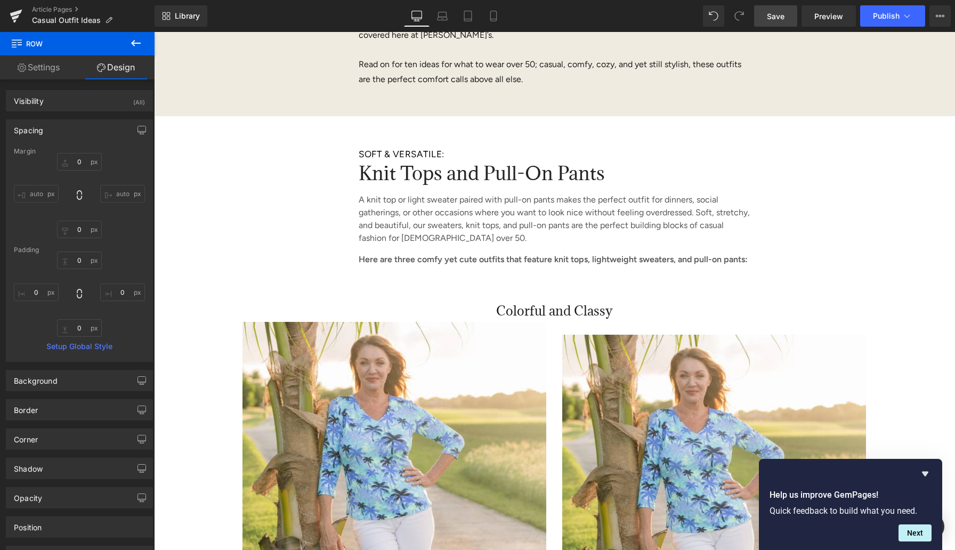
click at [783, 19] on span "Save" at bounding box center [776, 16] width 18 height 11
